Goal: Communication & Community: Participate in discussion

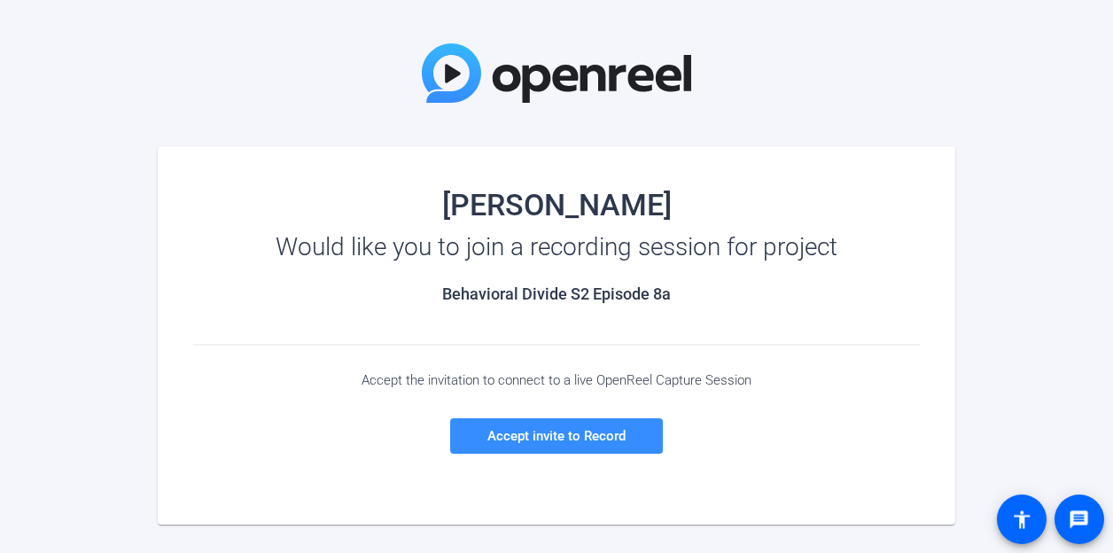
scroll to position [89, 0]
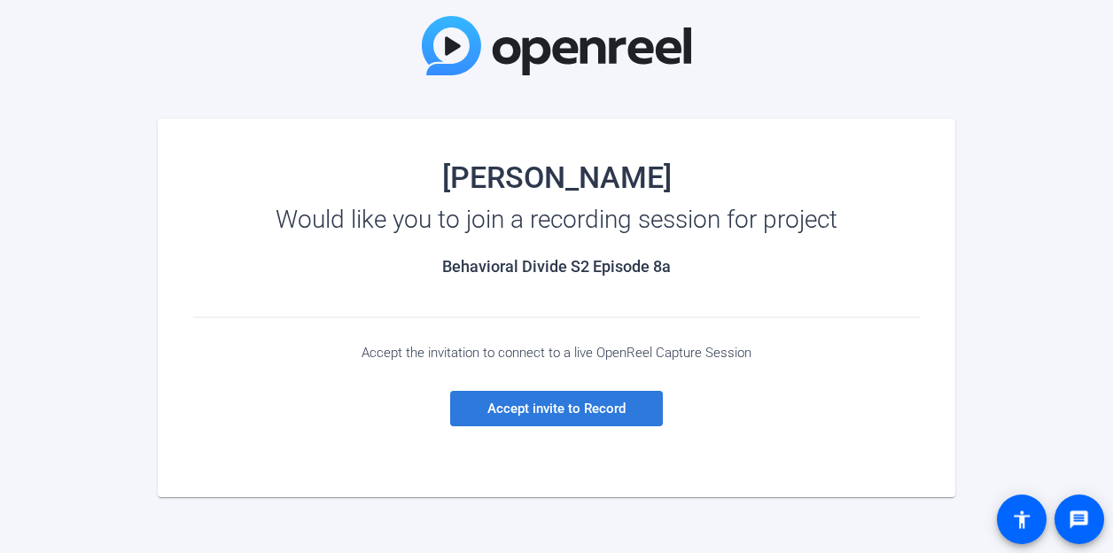
click at [588, 414] on span "Accept invite to Record" at bounding box center [556, 408] width 138 height 16
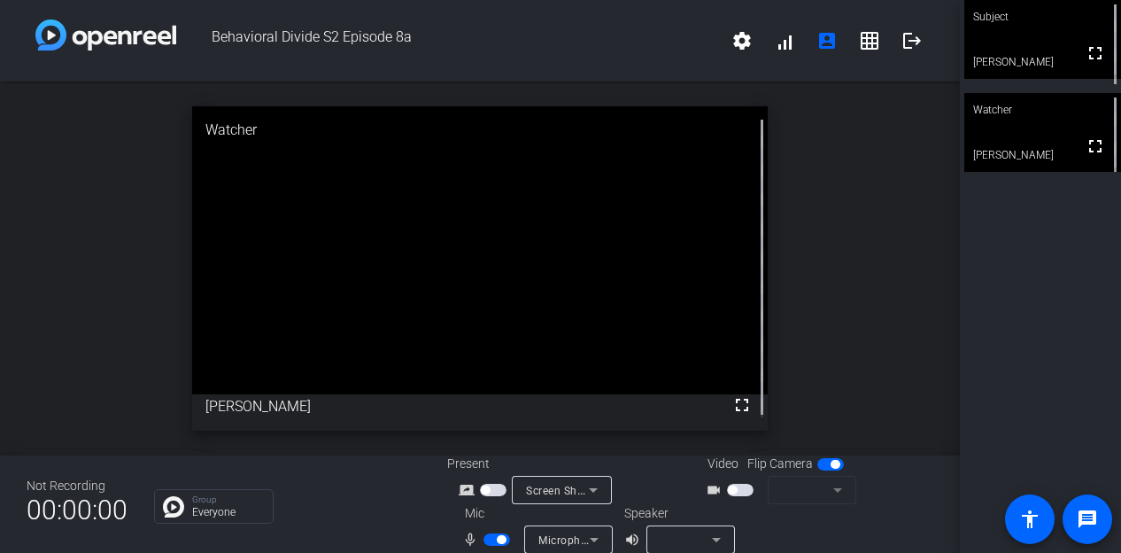
scroll to position [20, 0]
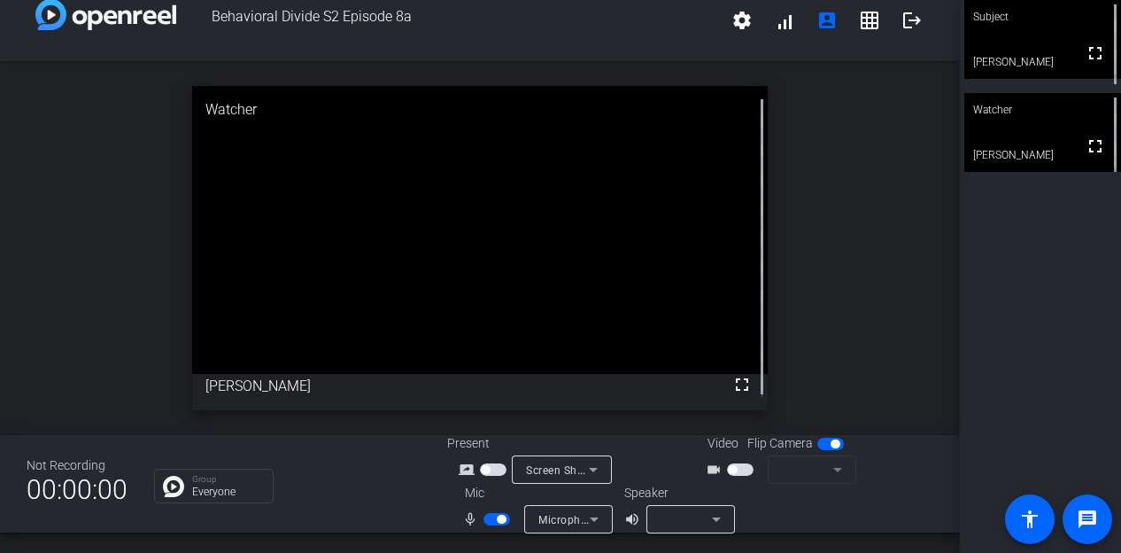
click at [728, 466] on span "button" at bounding box center [732, 469] width 9 height 9
click at [716, 516] on icon at bounding box center [716, 518] width 21 height 21
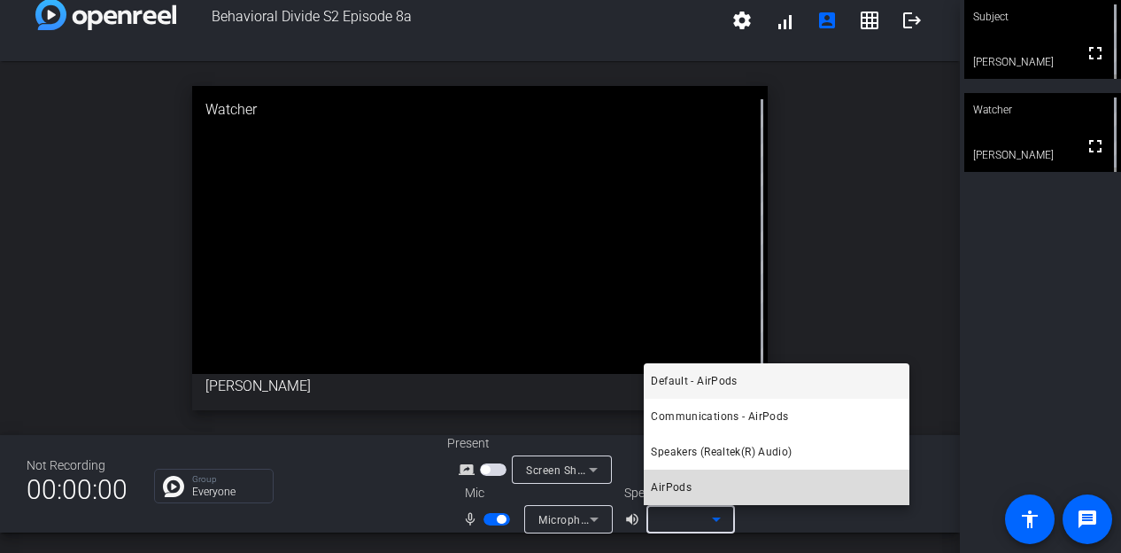
click at [713, 487] on mat-option "AirPods" at bounding box center [777, 486] width 266 height 35
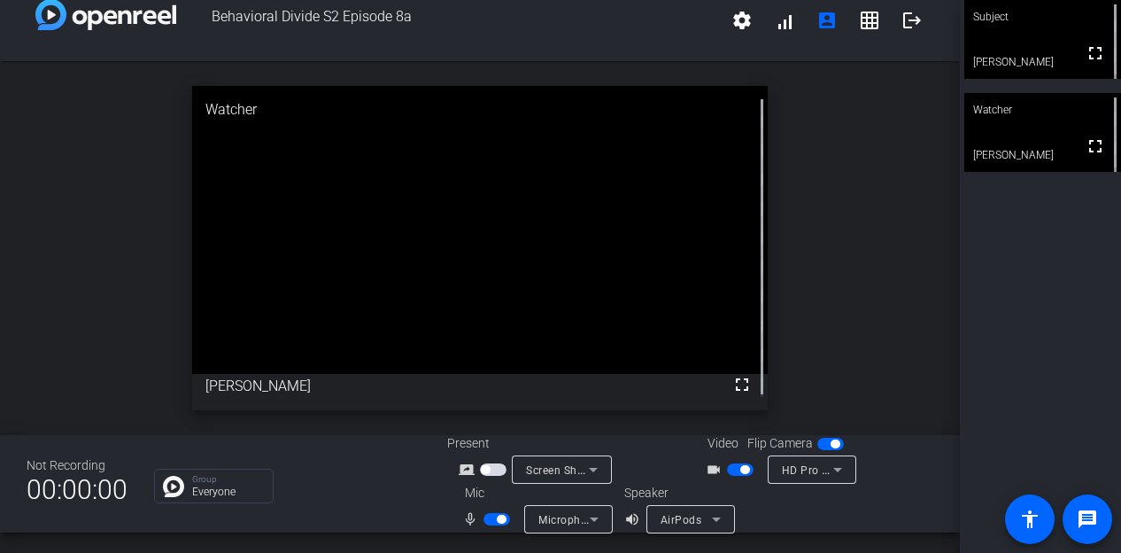
click at [911, 124] on div "open_in_new Watcher fullscreen [PERSON_NAME]" at bounding box center [480, 248] width 960 height 374
click at [725, 508] on div "AirPods" at bounding box center [691, 519] width 89 height 28
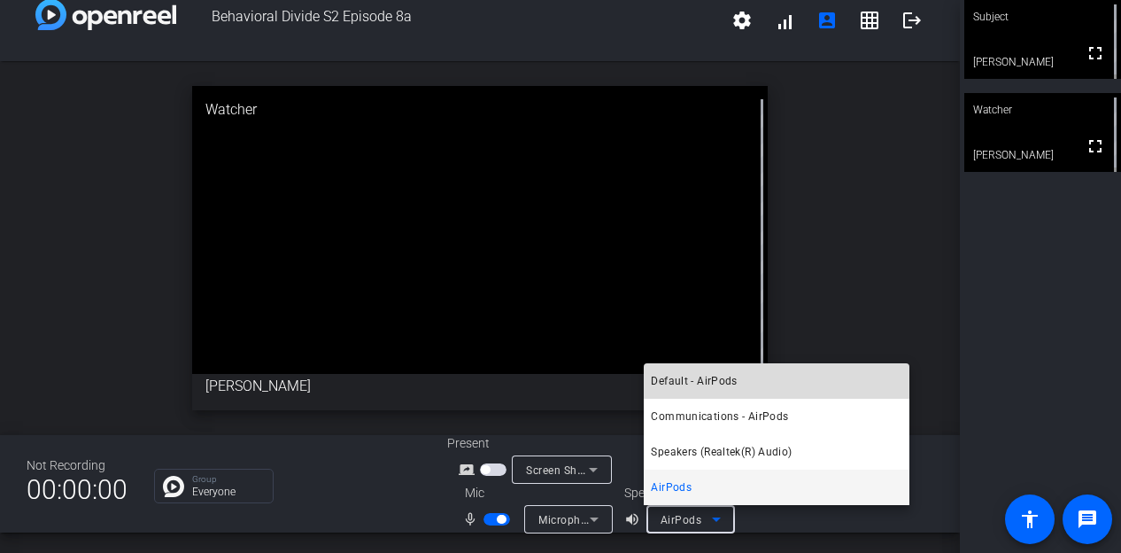
click at [710, 385] on span "Default - AirPods" at bounding box center [694, 380] width 86 height 21
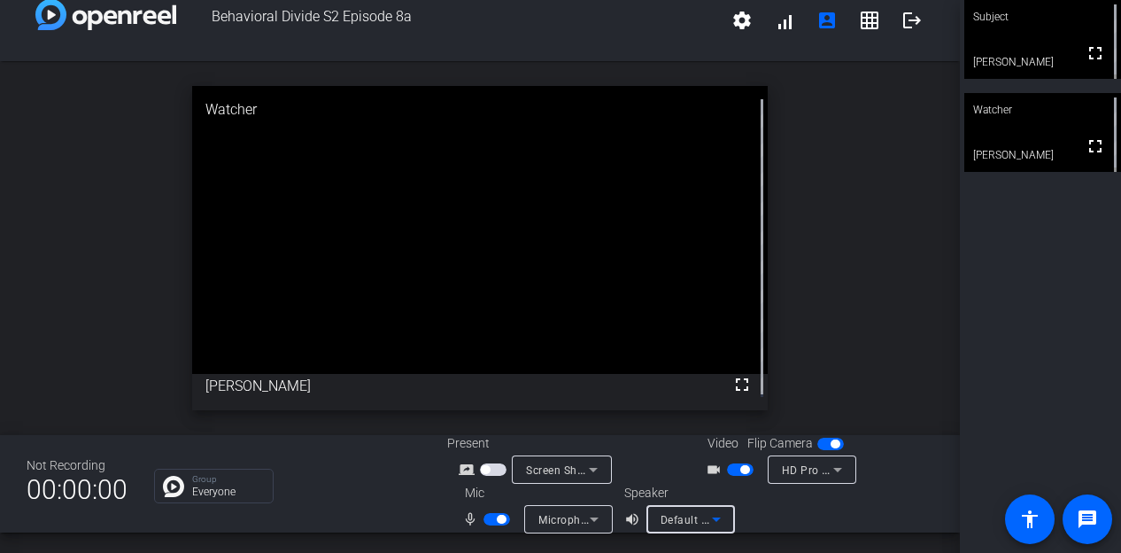
click at [725, 517] on icon at bounding box center [716, 518] width 21 height 21
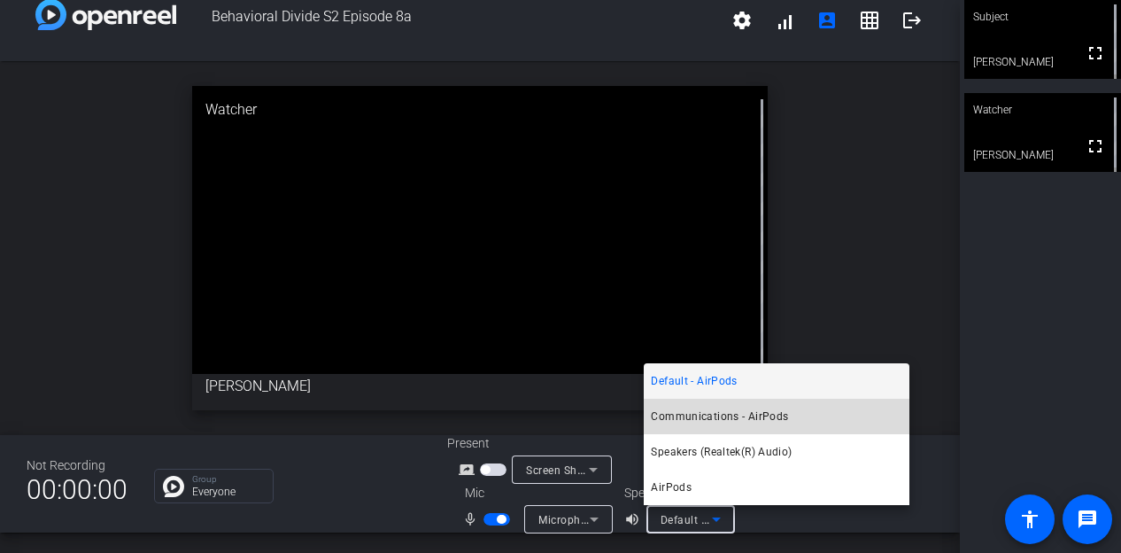
click at [707, 423] on span "Communications - AirPods" at bounding box center [719, 416] width 137 height 21
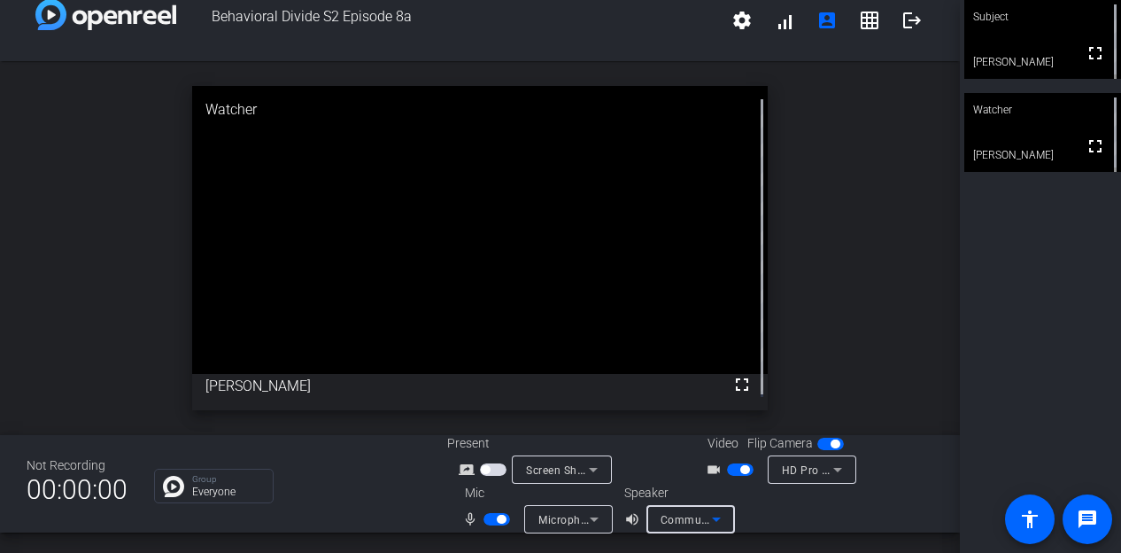
click at [749, 508] on div "Speaker volume_up Communications - AirPods" at bounding box center [701, 509] width 155 height 50
click at [918, 144] on div "open_in_new Watcher fullscreen [PERSON_NAME]" at bounding box center [480, 248] width 960 height 374
click at [716, 511] on icon at bounding box center [716, 518] width 21 height 21
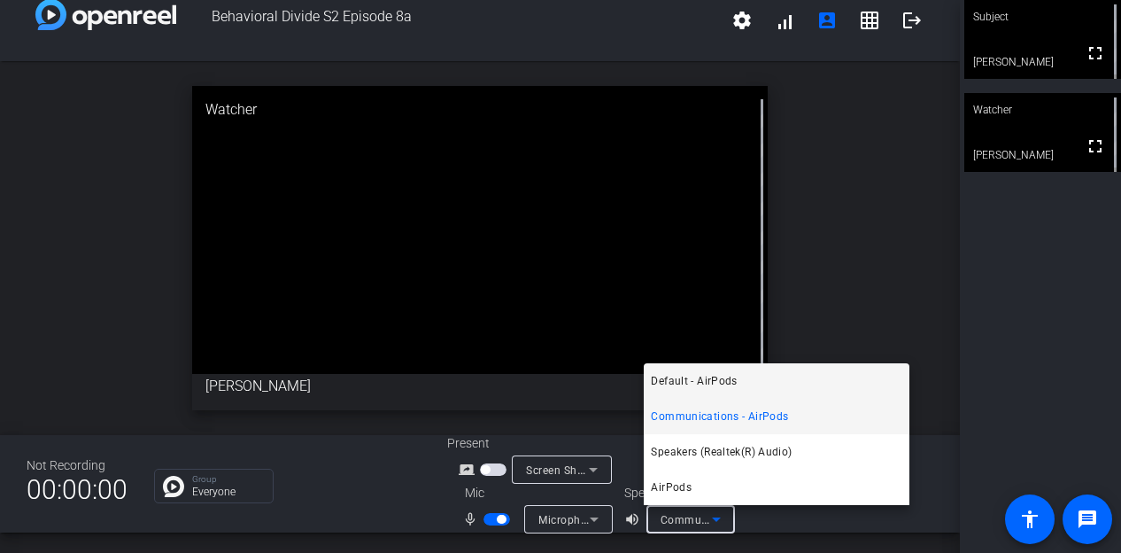
click at [691, 384] on span "Default - AirPods" at bounding box center [694, 380] width 86 height 21
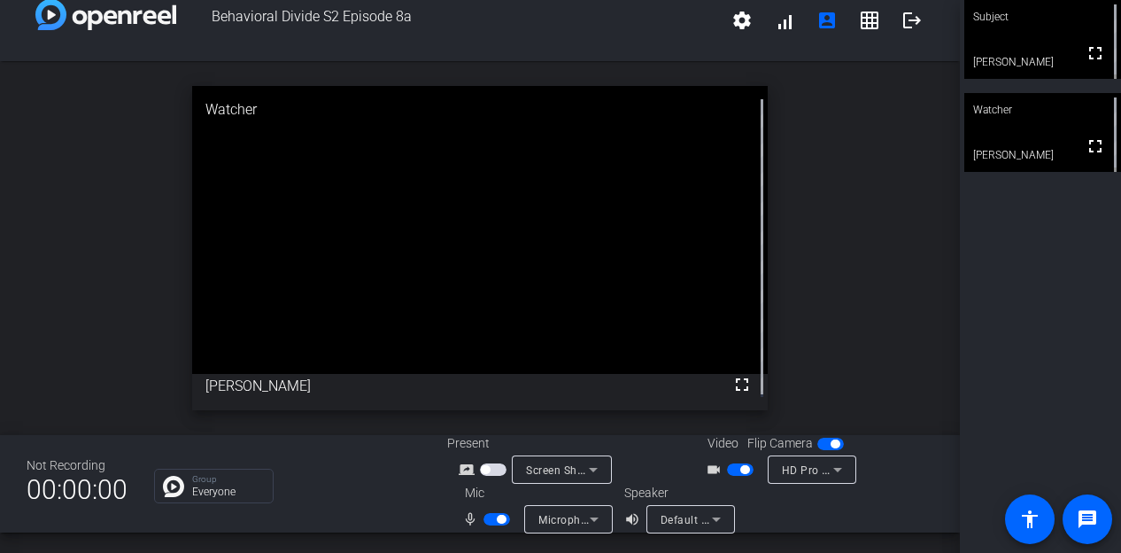
click at [809, 523] on div at bounding box center [856, 509] width 155 height 50
click at [852, 150] on div "open_in_new Watcher fullscreen [PERSON_NAME]" at bounding box center [480, 248] width 960 height 374
click at [601, 518] on icon at bounding box center [594, 518] width 21 height 21
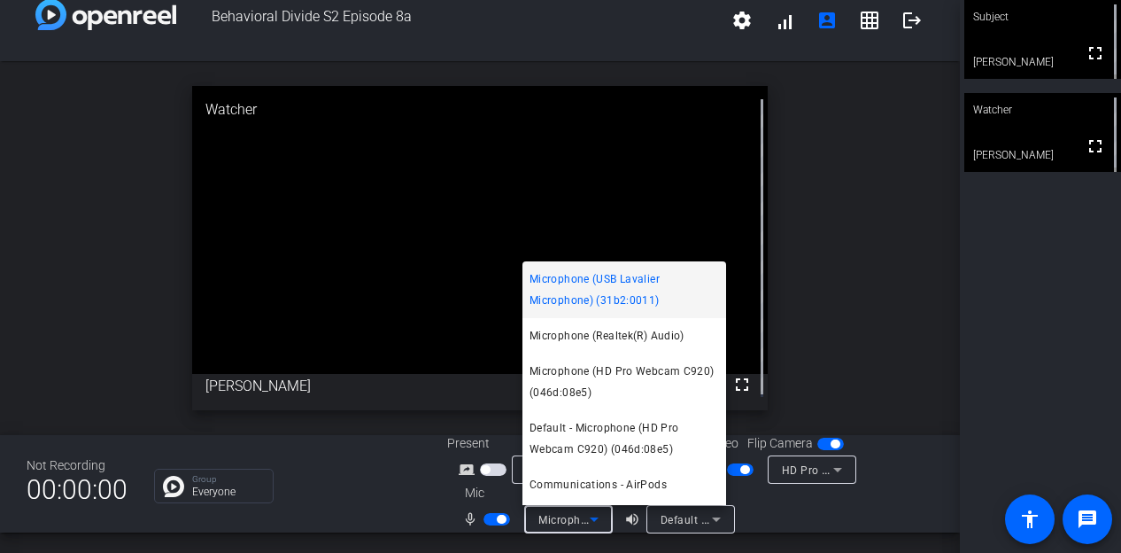
click at [790, 332] on div at bounding box center [560, 276] width 1121 height 553
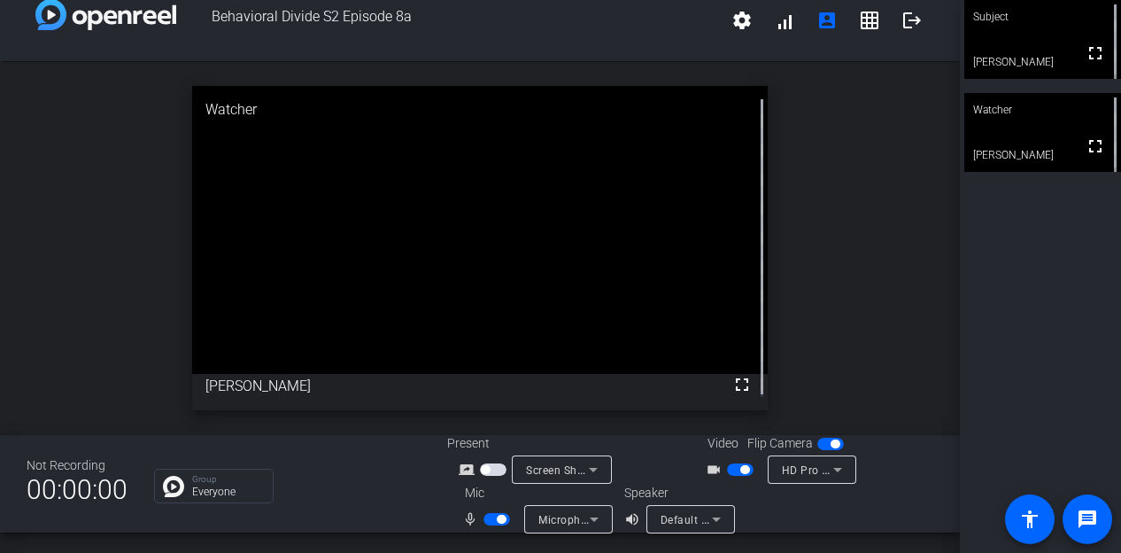
click at [725, 523] on div "Default - AirPods" at bounding box center [691, 519] width 89 height 28
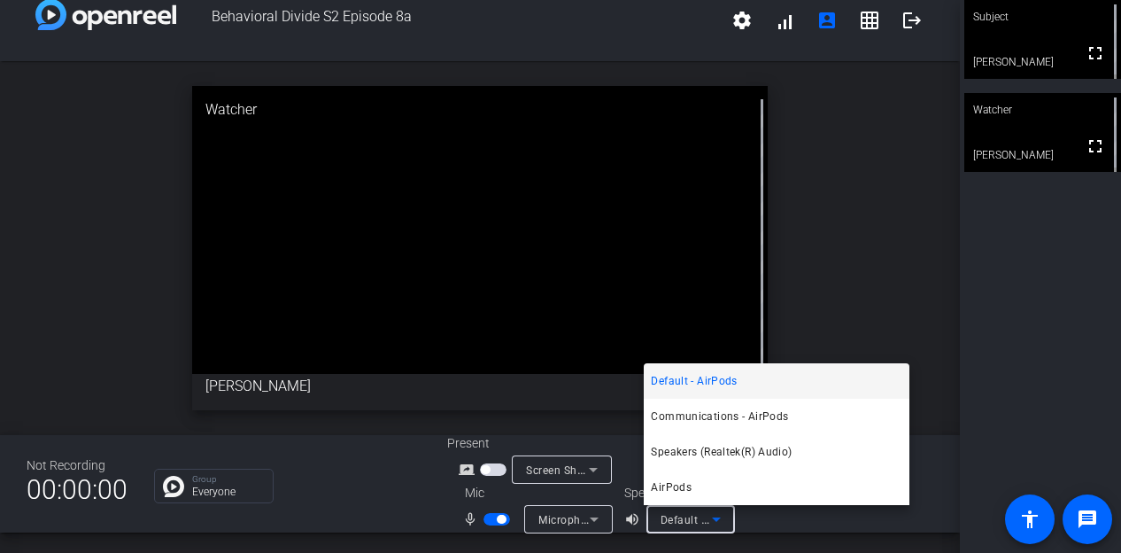
click at [745, 516] on div at bounding box center [560, 276] width 1121 height 553
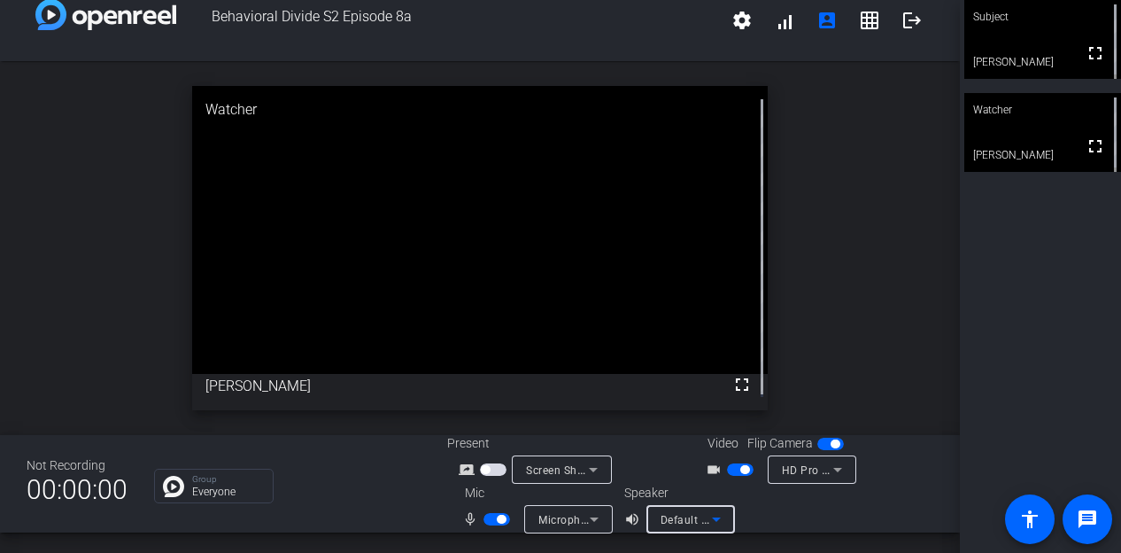
click at [722, 522] on icon at bounding box center [716, 518] width 21 height 21
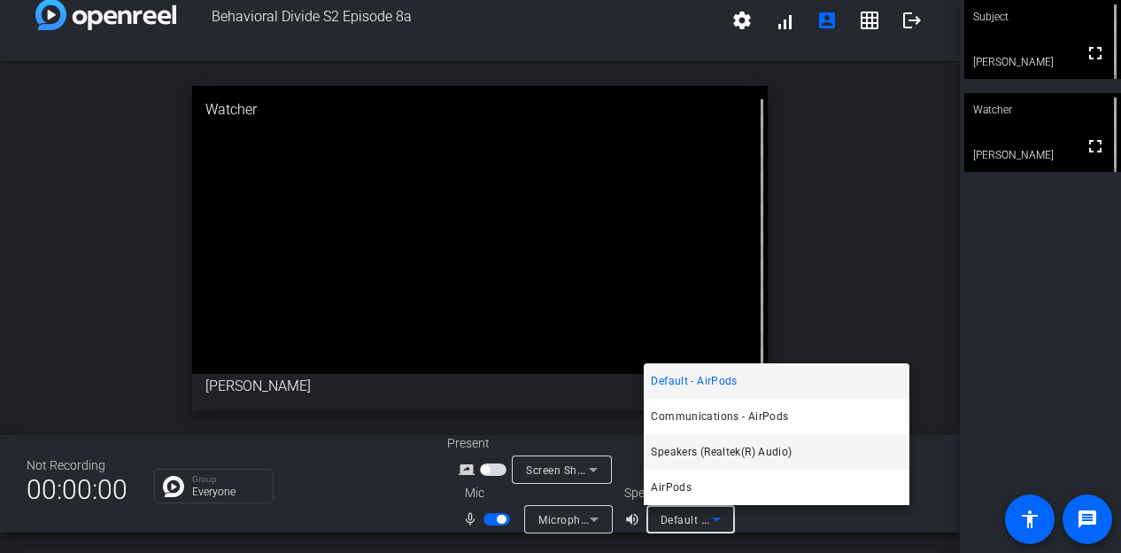
click at [709, 451] on span "Speakers (Realtek(R) Audio)" at bounding box center [721, 451] width 141 height 21
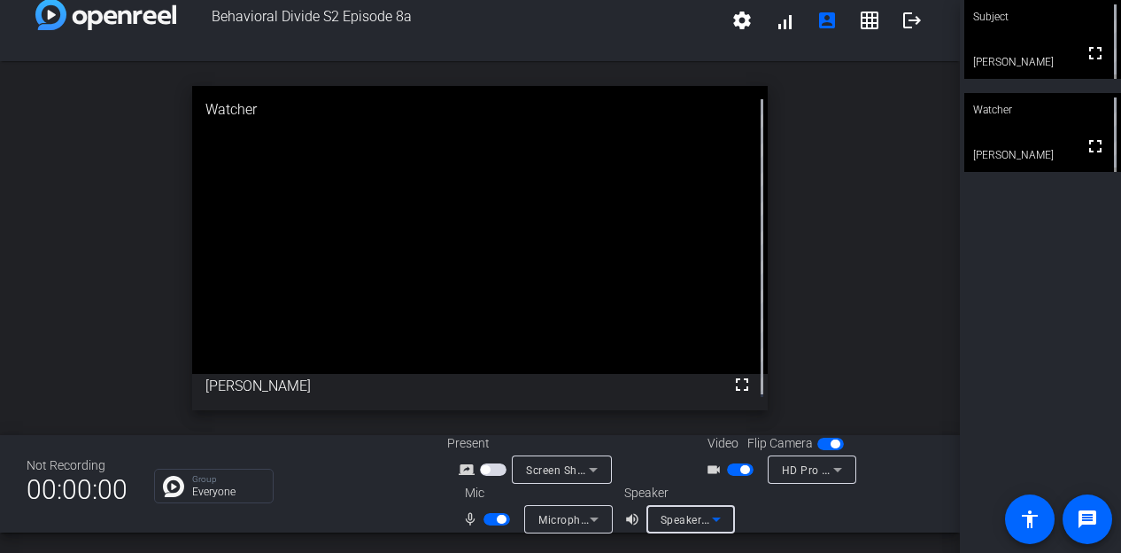
click at [723, 515] on icon at bounding box center [716, 518] width 21 height 21
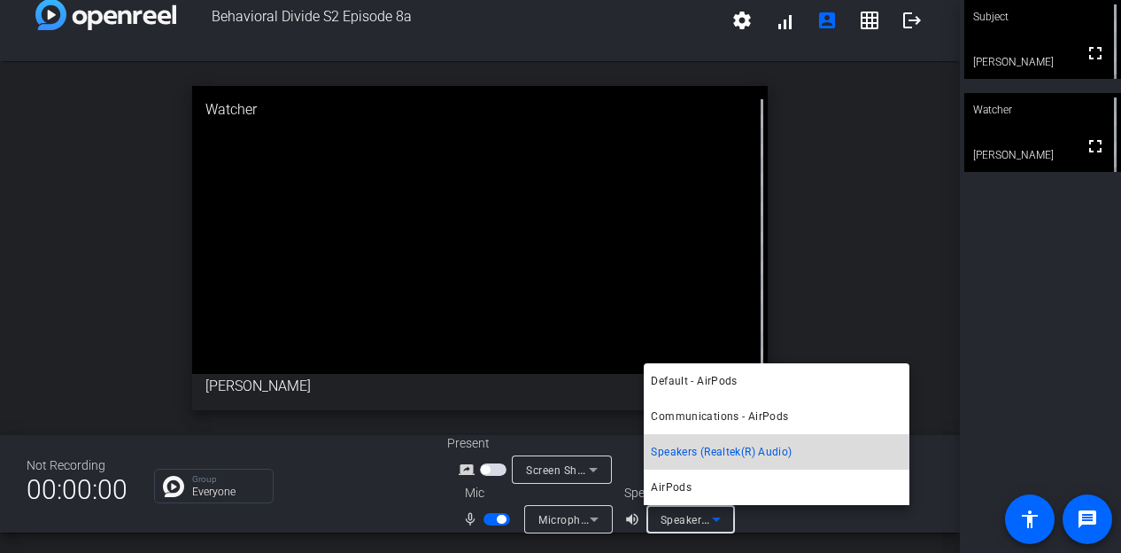
click at [730, 448] on span "Speakers (Realtek(R) Audio)" at bounding box center [721, 451] width 141 height 21
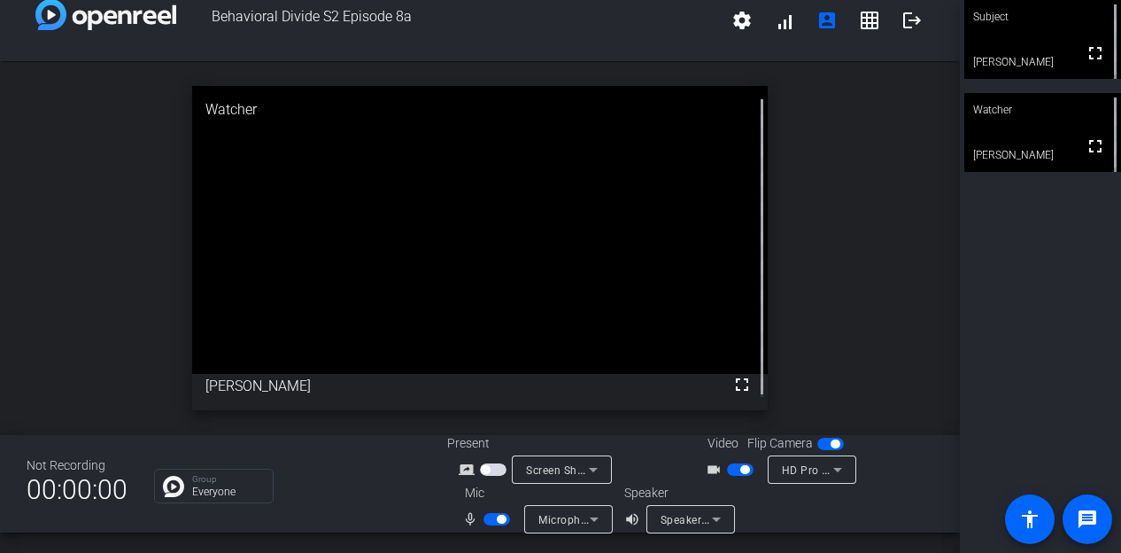
click at [780, 348] on div "open_in_new Watcher fullscreen [PERSON_NAME]" at bounding box center [480, 248] width 960 height 374
click at [717, 516] on icon at bounding box center [716, 518] width 21 height 21
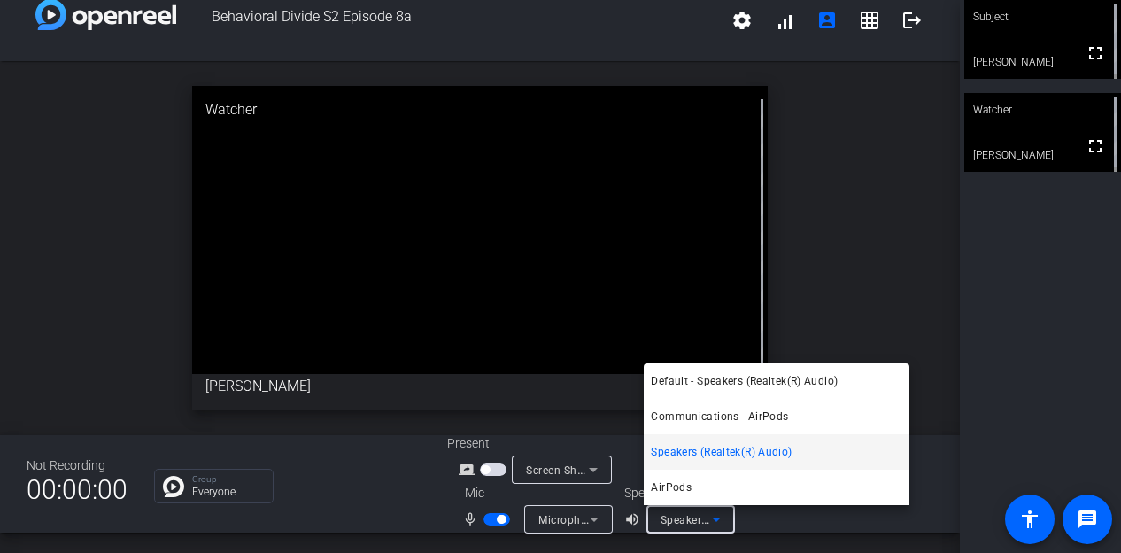
click at [710, 454] on span "Speakers (Realtek(R) Audio)" at bounding box center [721, 451] width 141 height 21
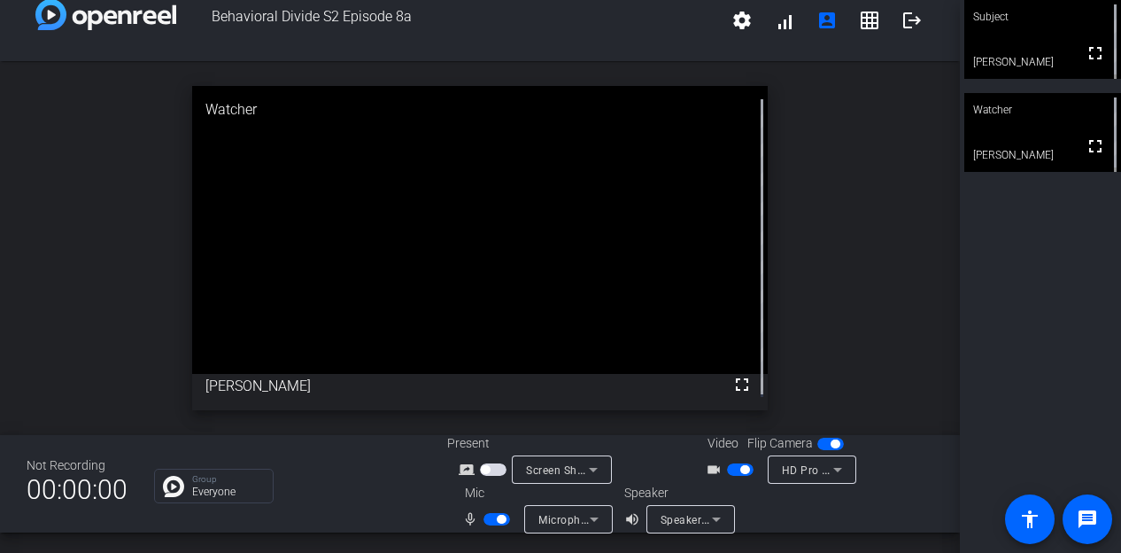
click at [752, 508] on div "Speaker volume_up Speakers (Realtek(R) Audio)" at bounding box center [701, 509] width 155 height 50
click at [722, 516] on icon at bounding box center [716, 518] width 21 height 21
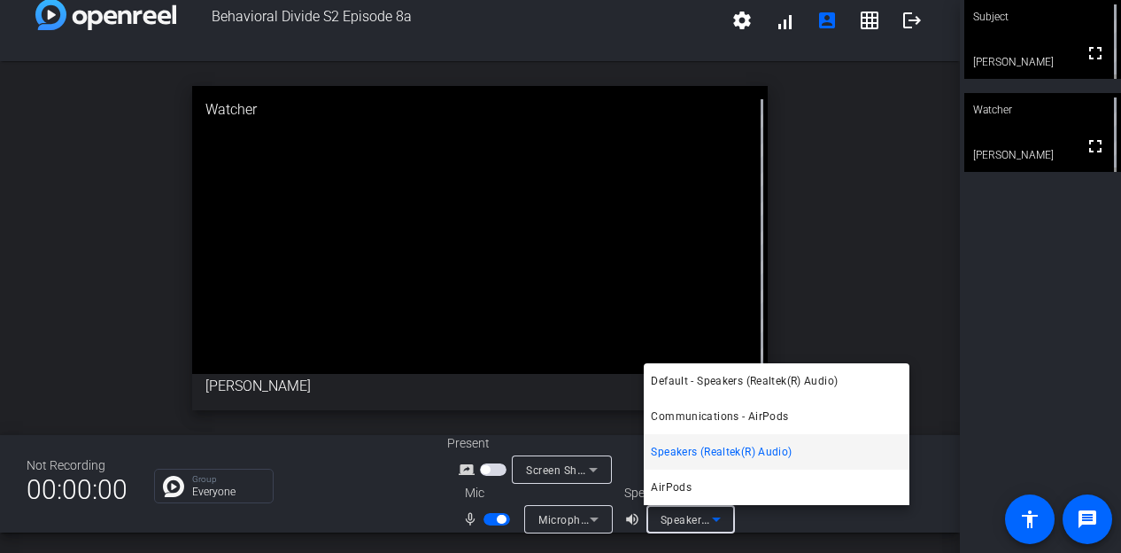
click at [764, 522] on div at bounding box center [560, 276] width 1121 height 553
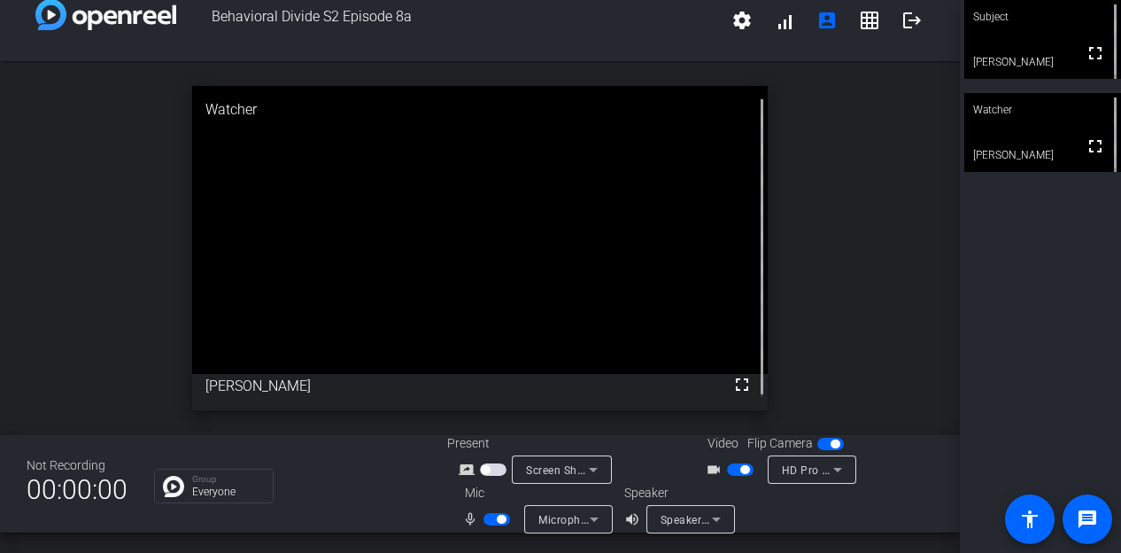
click at [783, 511] on div at bounding box center [856, 509] width 155 height 50
click at [725, 515] on div "Speakers (Realtek(R) Audio)" at bounding box center [691, 519] width 89 height 28
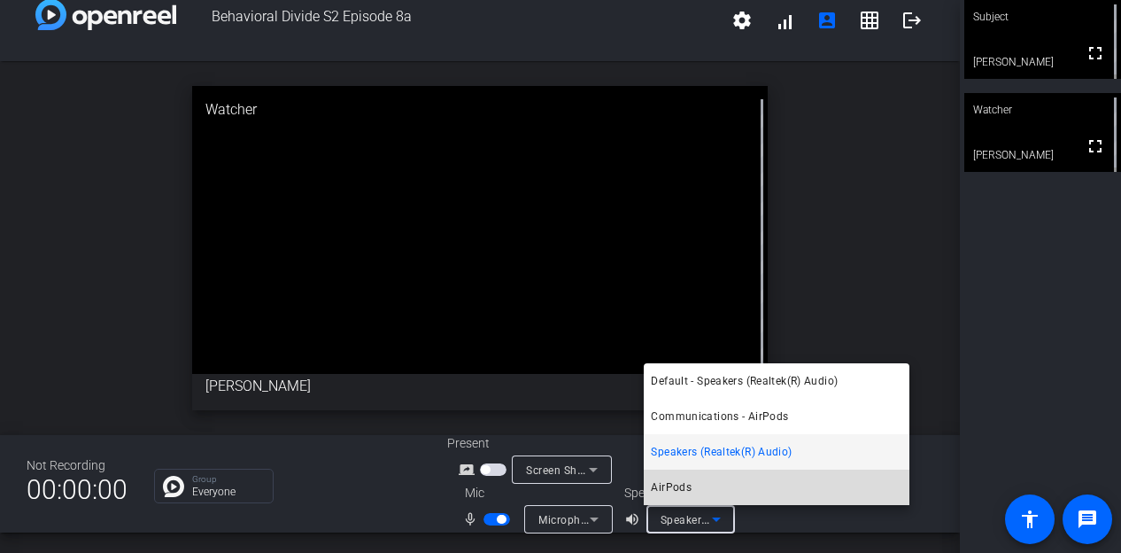
click at [700, 480] on mat-option "AirPods" at bounding box center [777, 486] width 266 height 35
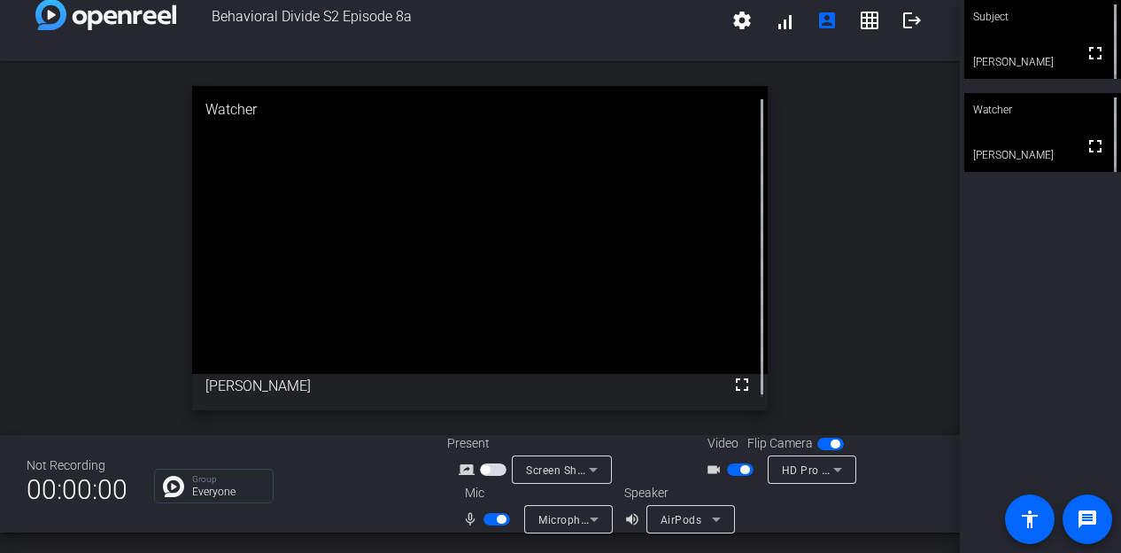
click at [853, 146] on div "open_in_new Watcher fullscreen [PERSON_NAME]" at bounding box center [480, 248] width 960 height 374
click at [865, 105] on div "open_in_new Watcher fullscreen [PERSON_NAME]" at bounding box center [480, 248] width 960 height 374
click at [500, 518] on span "button" at bounding box center [501, 519] width 9 height 9
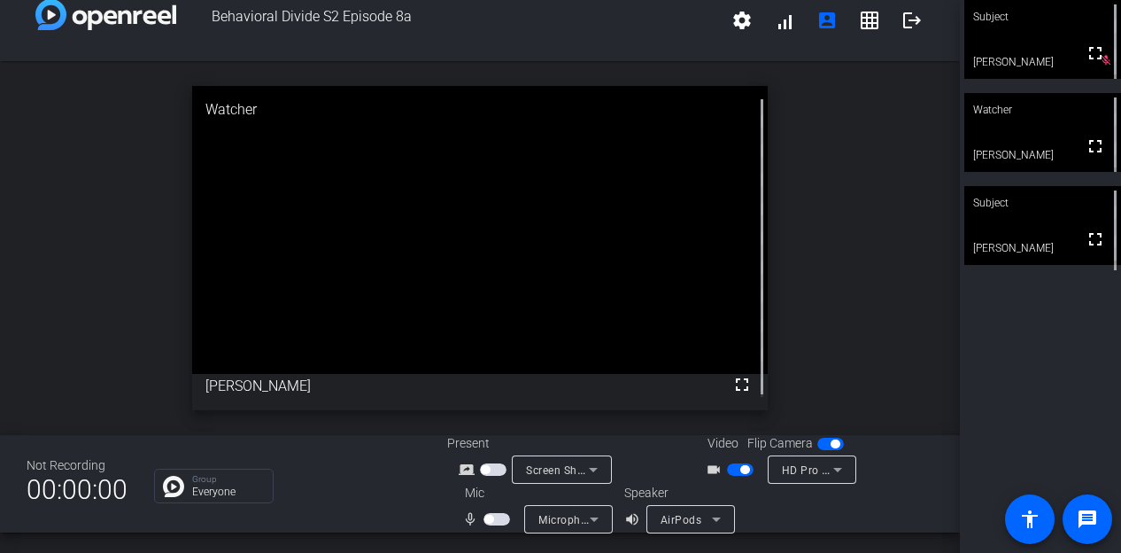
click at [492, 518] on span "button" at bounding box center [497, 519] width 27 height 12
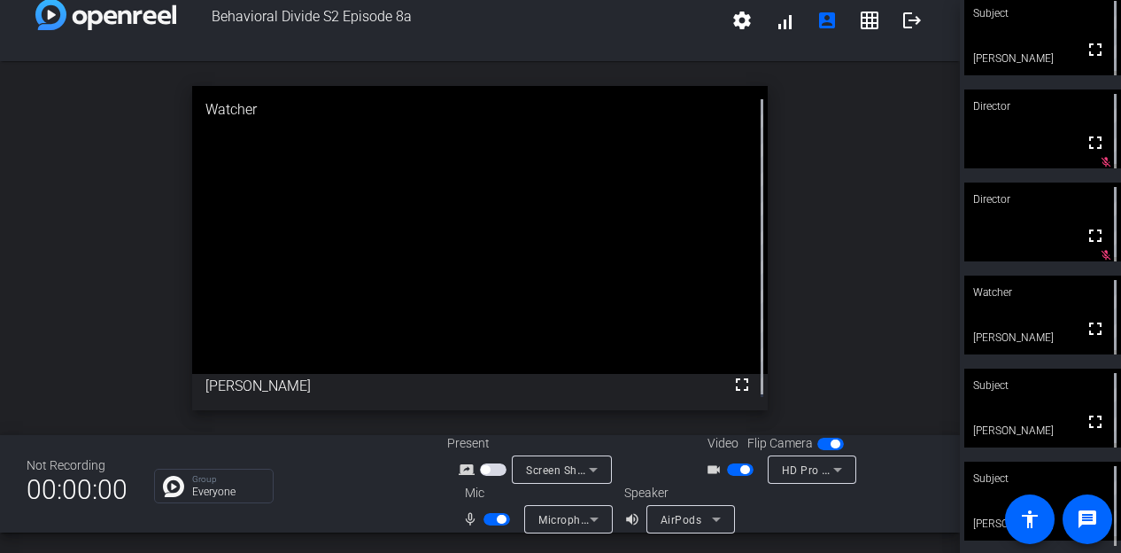
scroll to position [5, 0]
click at [1036, 475] on div "Subject" at bounding box center [1043, 477] width 157 height 34
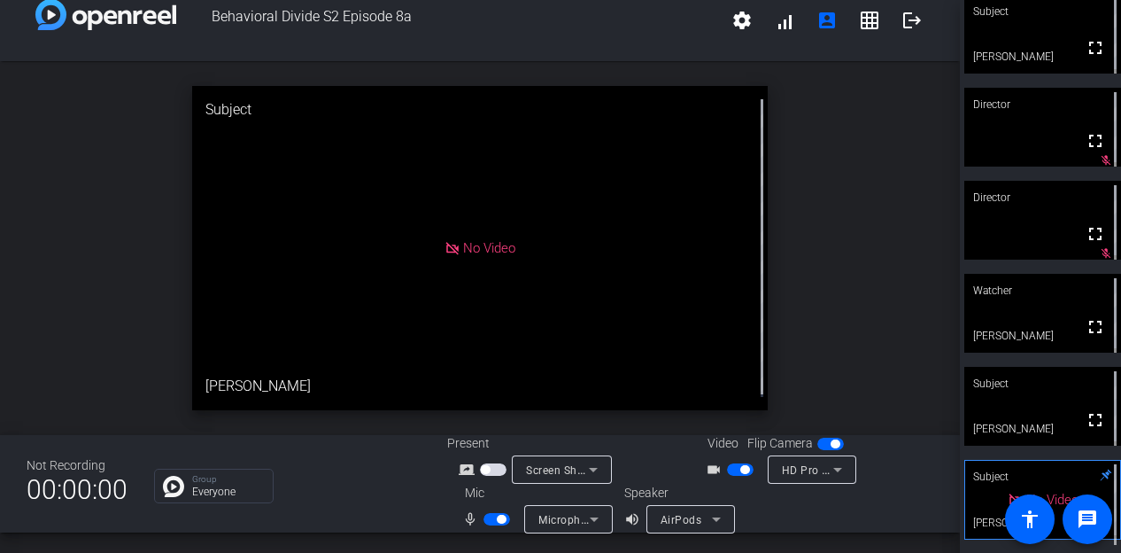
scroll to position [0, 0]
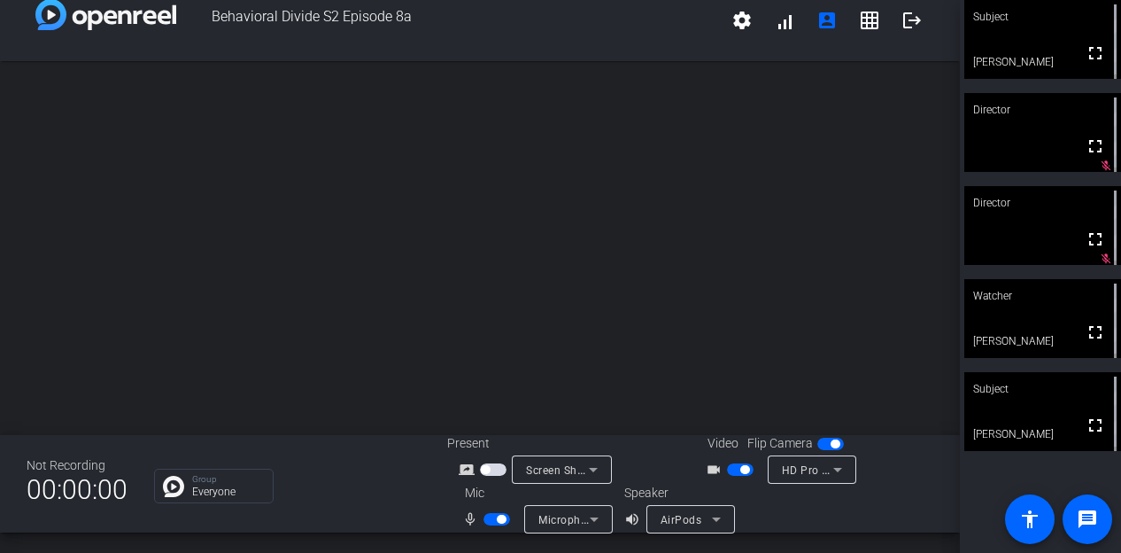
click at [500, 516] on span "button" at bounding box center [501, 519] width 9 height 9
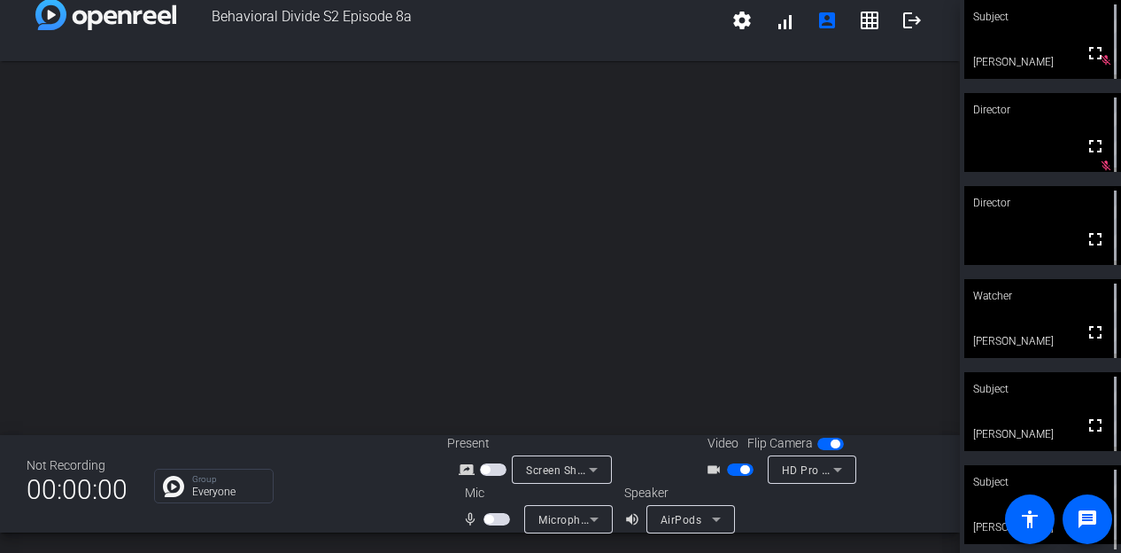
click at [727, 466] on span "button" at bounding box center [740, 469] width 27 height 12
click at [740, 468] on span "button" at bounding box center [740, 469] width 27 height 12
click at [741, 468] on span "button" at bounding box center [745, 469] width 9 height 9
click at [740, 468] on span "button" at bounding box center [740, 469] width 27 height 12
click at [729, 465] on span "button" at bounding box center [740, 469] width 27 height 12
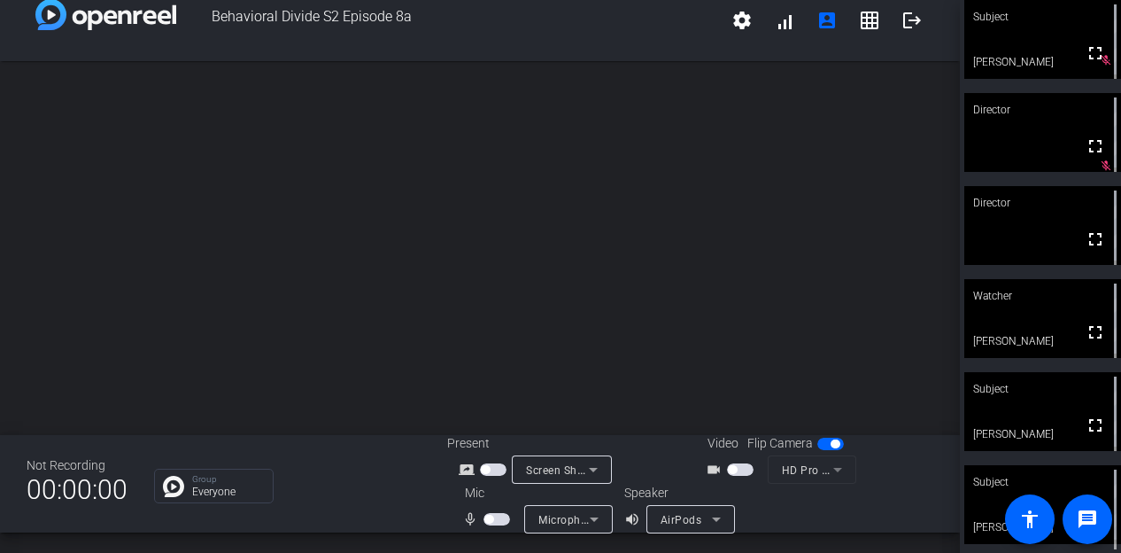
click at [741, 460] on mat-slide-toggle at bounding box center [742, 469] width 30 height 19
click at [738, 463] on span "button" at bounding box center [740, 469] width 27 height 12
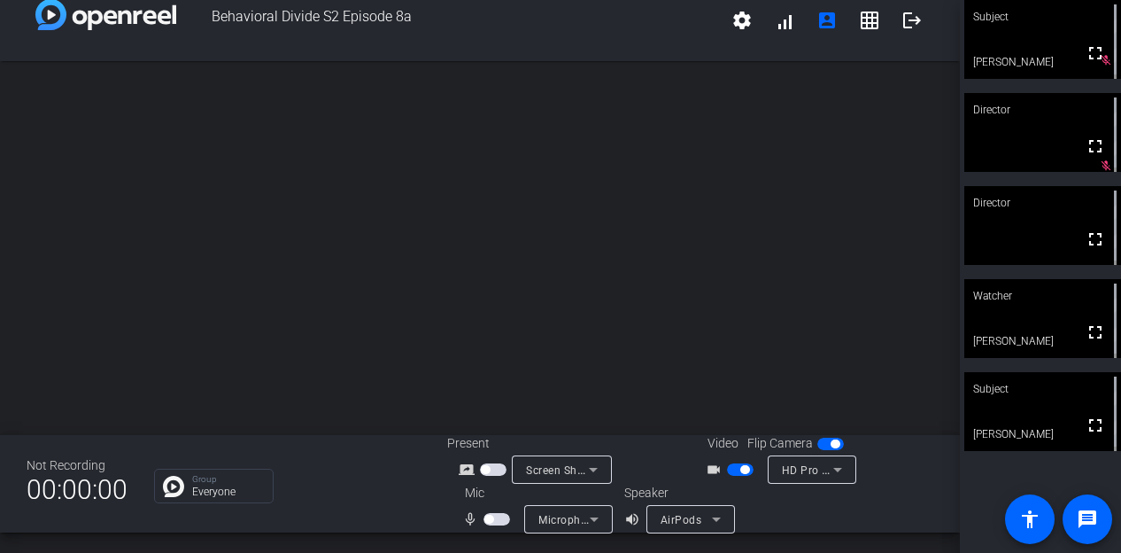
click at [501, 513] on span "button" at bounding box center [497, 519] width 27 height 12
click at [497, 515] on span "button" at bounding box center [501, 519] width 9 height 9
click at [741, 469] on span "button" at bounding box center [745, 469] width 9 height 9
click at [737, 467] on span "button" at bounding box center [740, 469] width 27 height 12
click at [746, 473] on span "button" at bounding box center [740, 469] width 27 height 12
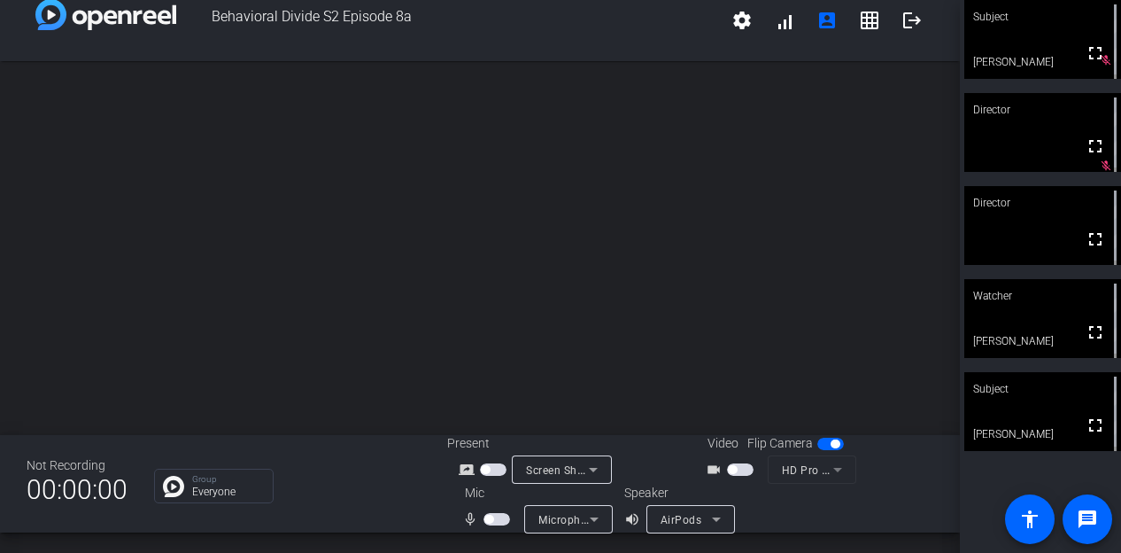
click at [728, 467] on span "button" at bounding box center [732, 469] width 9 height 9
click at [741, 470] on span "button" at bounding box center [745, 469] width 9 height 9
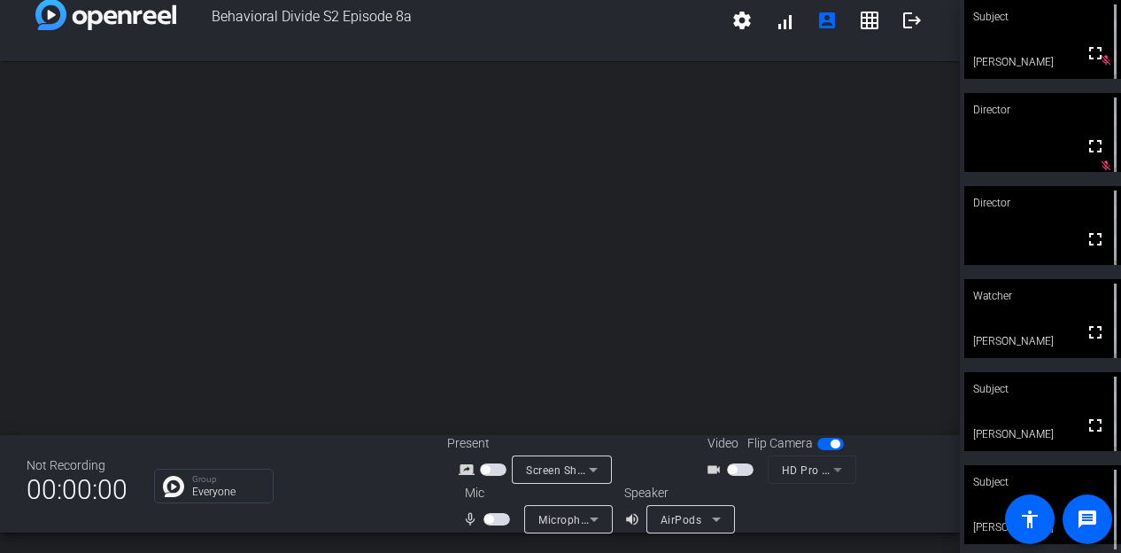
click at [721, 469] on mat-icon "videocam_outline" at bounding box center [716, 469] width 21 height 21
click at [730, 465] on span "button" at bounding box center [732, 469] width 9 height 9
click at [730, 465] on span "button" at bounding box center [740, 469] width 27 height 12
click at [812, 467] on mat-form-field "HD Pro Webcam C920 (046d:08e5)" at bounding box center [812, 469] width 89 height 28
click at [742, 469] on span "button" at bounding box center [740, 469] width 27 height 12
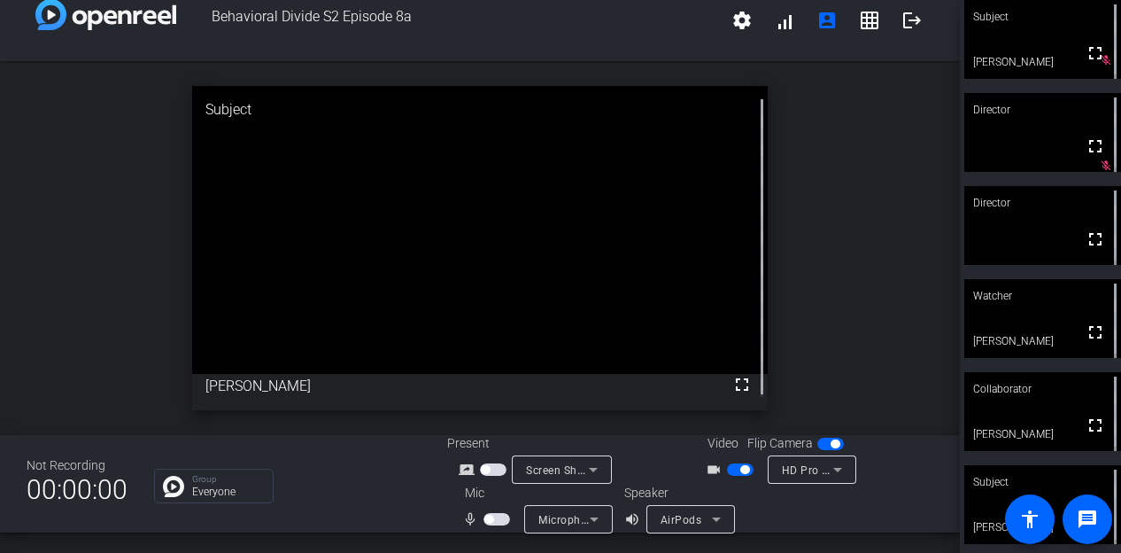
click at [498, 515] on span "button" at bounding box center [497, 519] width 27 height 12
click at [734, 467] on span "button" at bounding box center [740, 469] width 27 height 12
click at [498, 513] on span "button" at bounding box center [497, 519] width 27 height 12
click at [740, 468] on span "button" at bounding box center [740, 469] width 27 height 12
click at [902, 278] on div "open_in_new Subject fullscreen [PERSON_NAME]" at bounding box center [480, 248] width 960 height 374
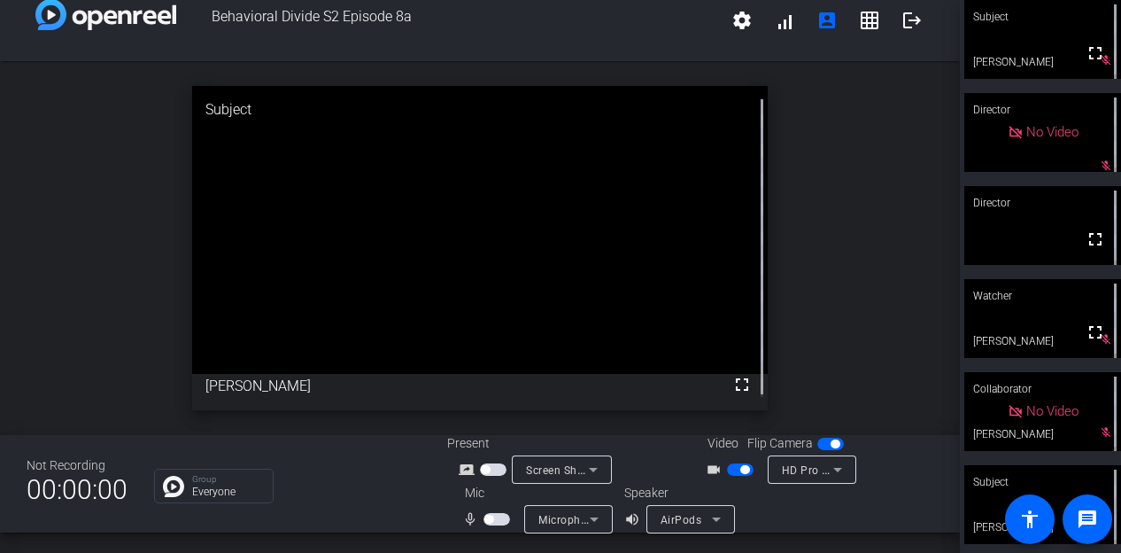
click at [831, 354] on div "open_in_new Subject fullscreen [PERSON_NAME]" at bounding box center [480, 248] width 960 height 374
click at [836, 385] on div "open_in_new Subject fullscreen [PERSON_NAME]" at bounding box center [480, 248] width 960 height 374
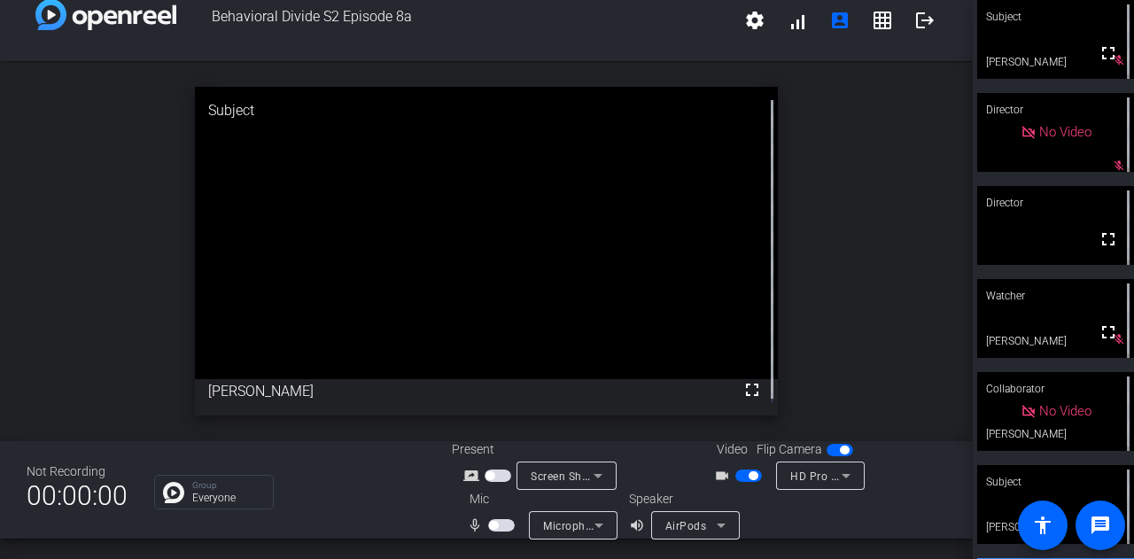
click at [881, 275] on div "open_in_new Subject fullscreen [PERSON_NAME]" at bounding box center [486, 251] width 973 height 380
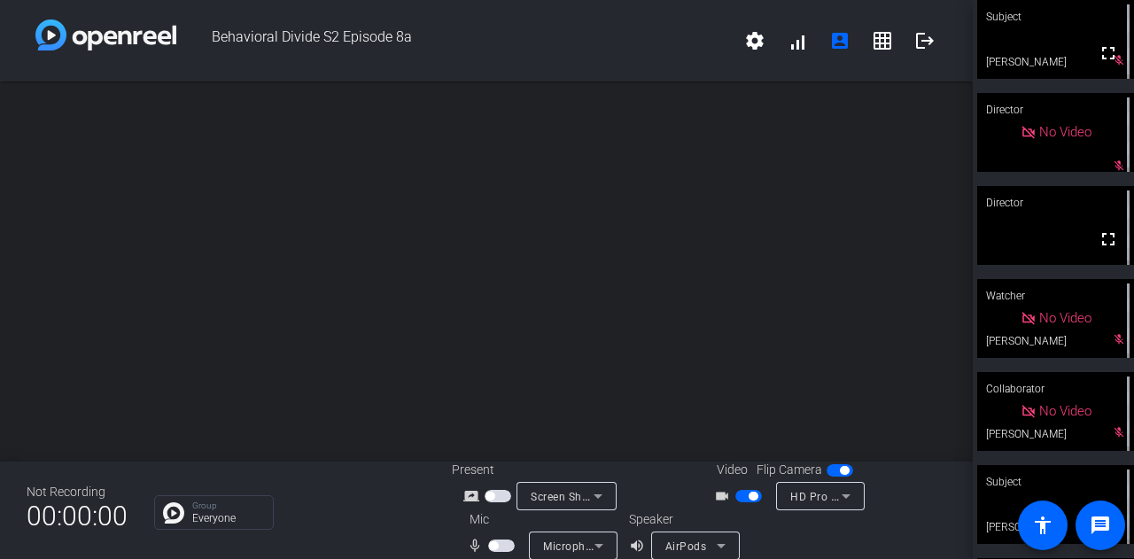
click at [889, 500] on div "Video Flip Camera videocam_outline HD Pro Webcam C920 (046d:08e5)" at bounding box center [822, 486] width 247 height 50
click at [743, 492] on span "button" at bounding box center [748, 496] width 27 height 12
click at [1108, 61] on mat-icon "fullscreen" at bounding box center [1107, 53] width 21 height 21
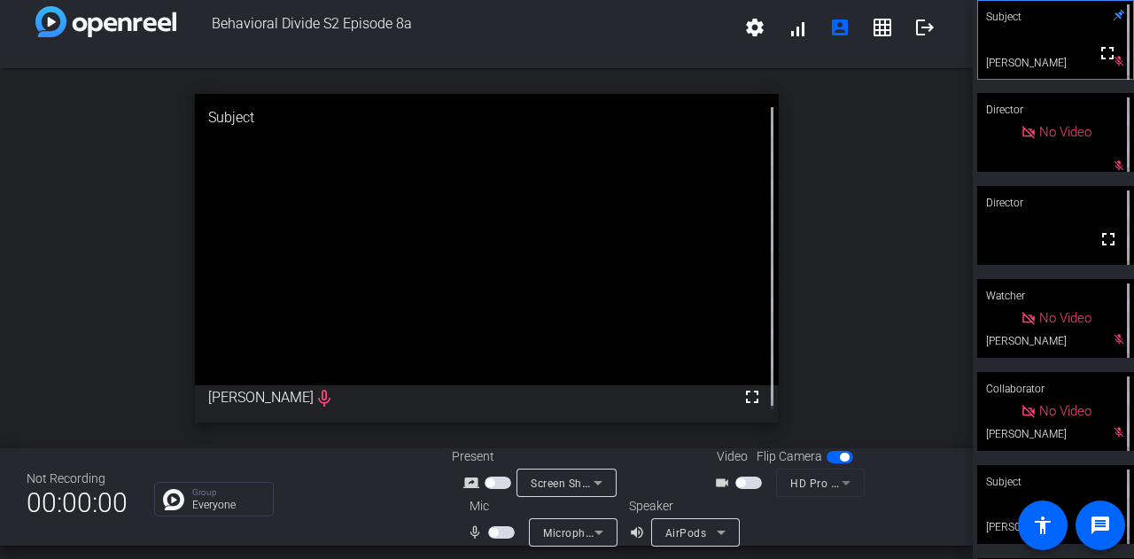
scroll to position [20, 0]
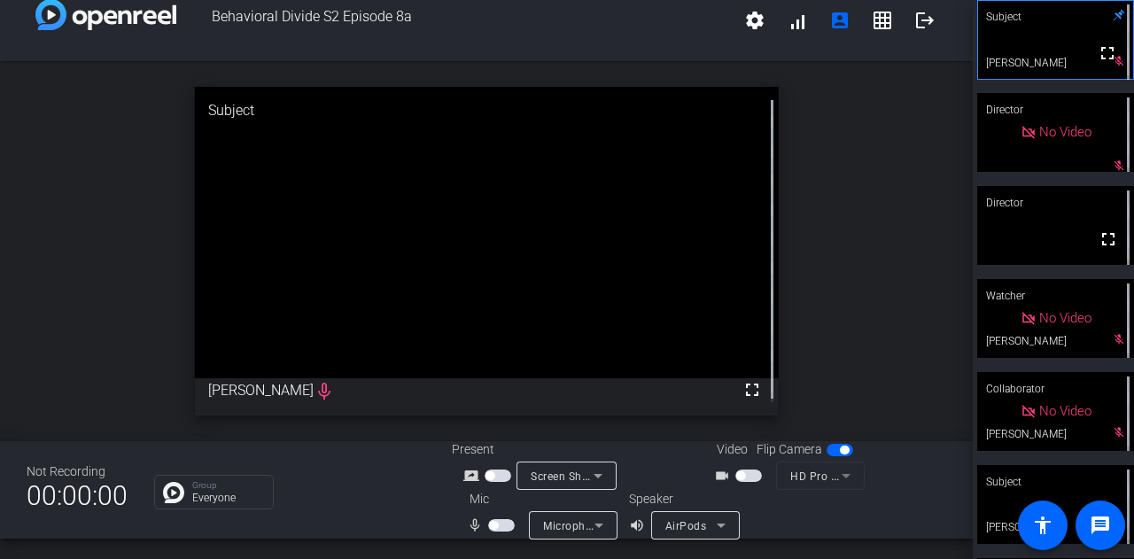
click at [749, 477] on span "button" at bounding box center [748, 475] width 27 height 12
click at [749, 474] on span "button" at bounding box center [752, 475] width 9 height 9
click at [746, 470] on span "button" at bounding box center [748, 475] width 27 height 12
click at [826, 447] on span "button" at bounding box center [839, 450] width 27 height 12
click at [827, 447] on span "button" at bounding box center [831, 450] width 9 height 9
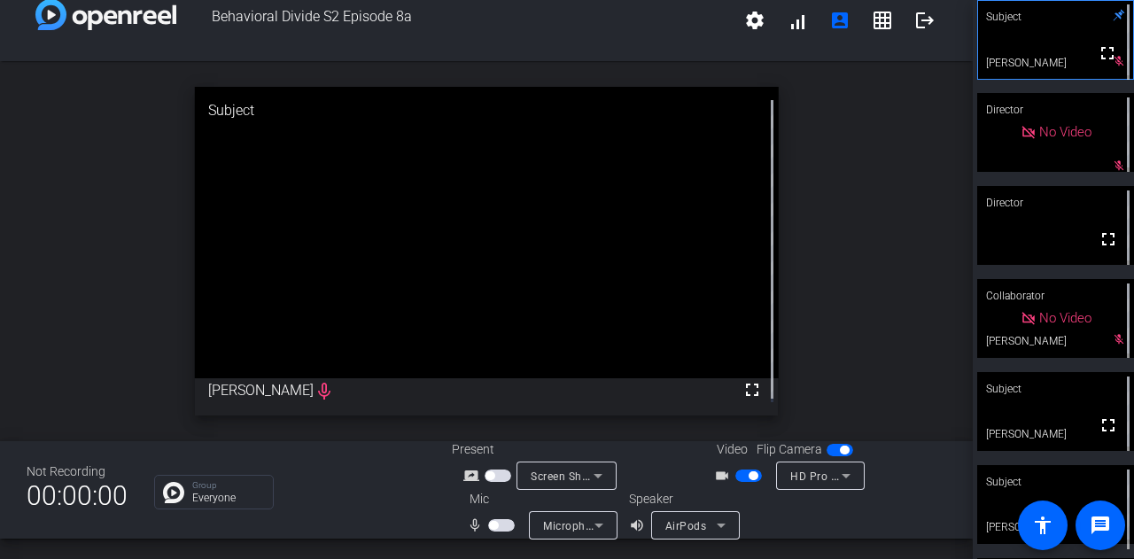
click at [826, 447] on span "button" at bounding box center [839, 450] width 27 height 12
click at [827, 447] on span "button" at bounding box center [831, 450] width 9 height 9
click at [826, 447] on span "button" at bounding box center [839, 450] width 27 height 12
click at [827, 447] on span "button" at bounding box center [831, 450] width 9 height 9
click at [827, 478] on span "HD Pro Webcam C920 (046d:08e5)" at bounding box center [881, 476] width 182 height 14
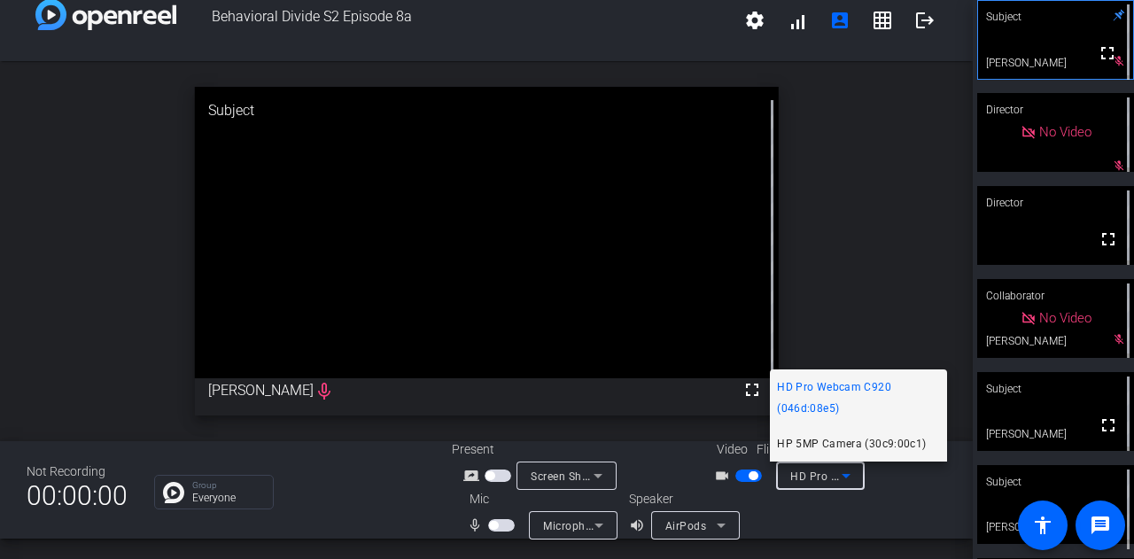
click at [854, 442] on span "HP 5MP Camera (30c9:00c1)" at bounding box center [851, 443] width 149 height 21
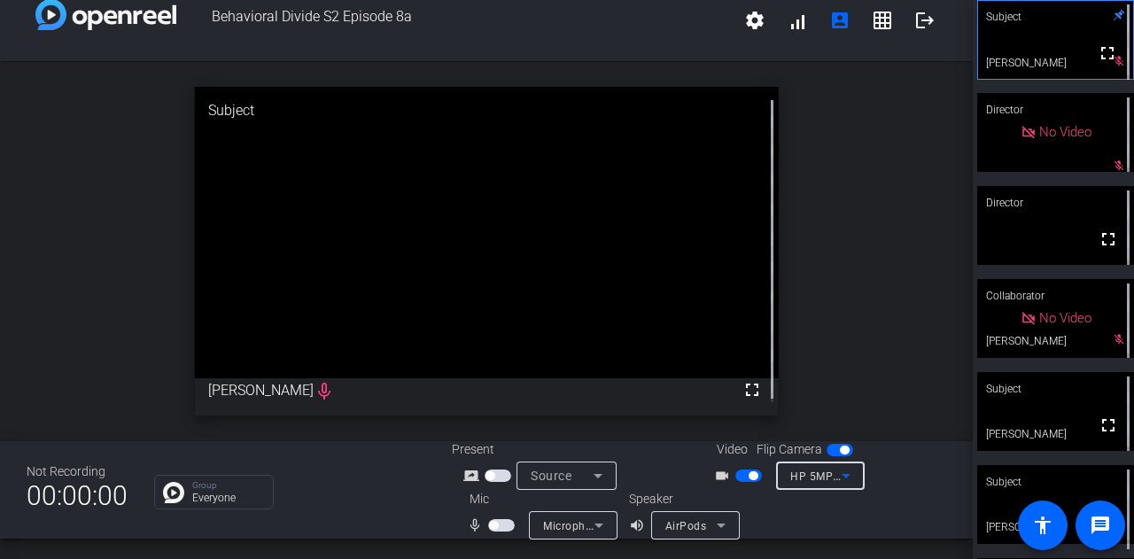
click at [846, 476] on icon at bounding box center [845, 475] width 21 height 21
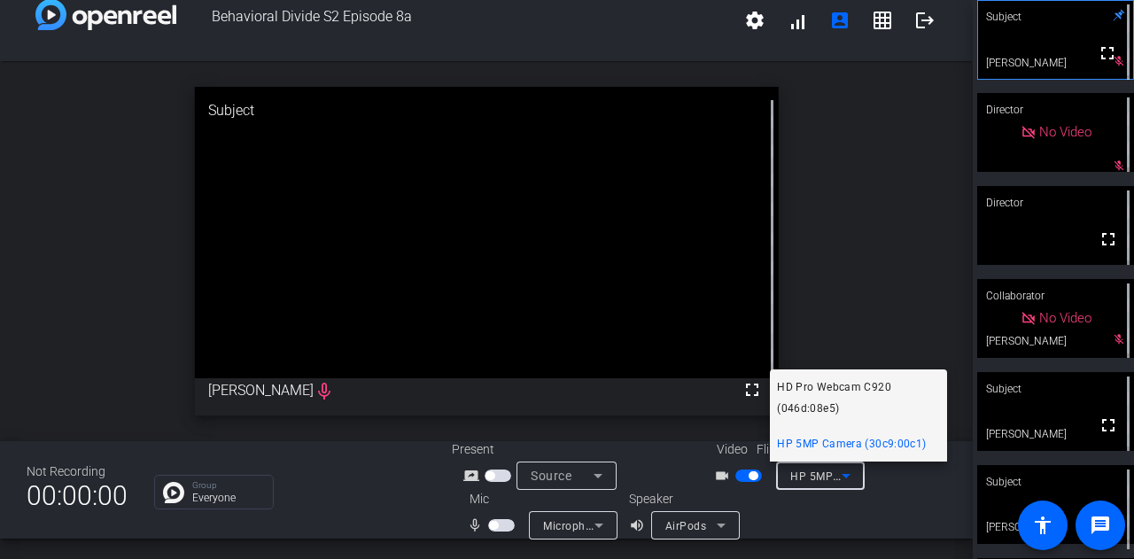
click at [837, 390] on span "HD Pro Webcam C920 (046d:08e5)" at bounding box center [858, 397] width 163 height 43
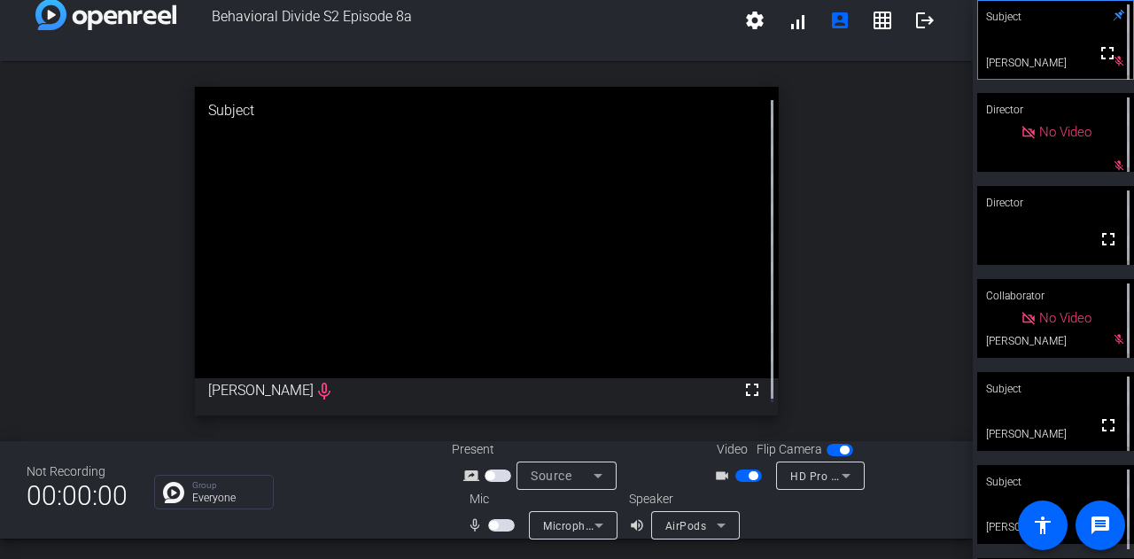
click at [849, 352] on div "open_in_new Subject fullscreen [PERSON_NAME] mic_none" at bounding box center [486, 251] width 973 height 380
click at [829, 341] on div "open_in_new Subject fullscreen [PERSON_NAME] mic_none" at bounding box center [486, 251] width 973 height 380
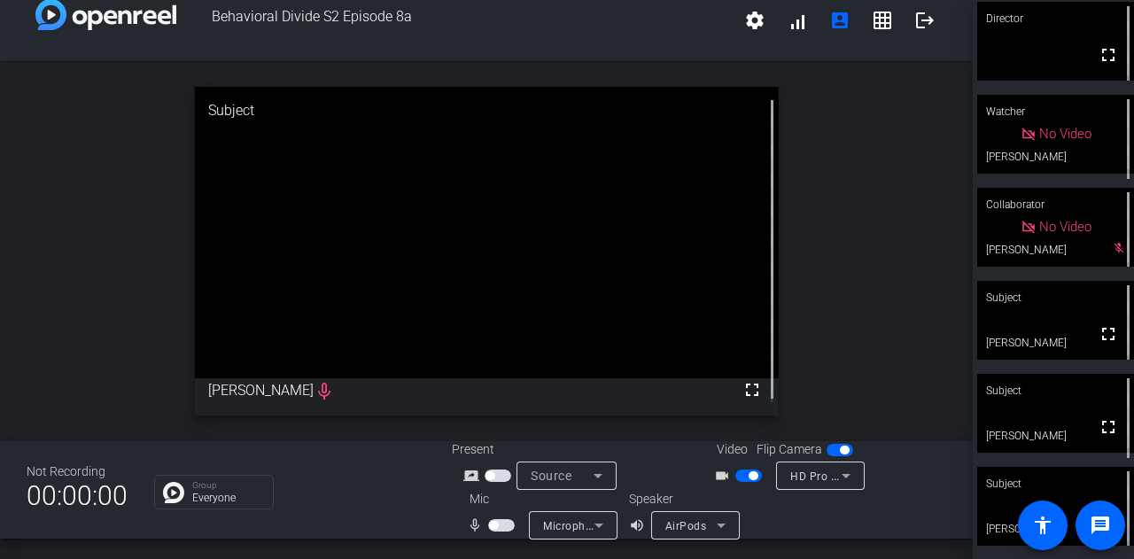
scroll to position [0, 0]
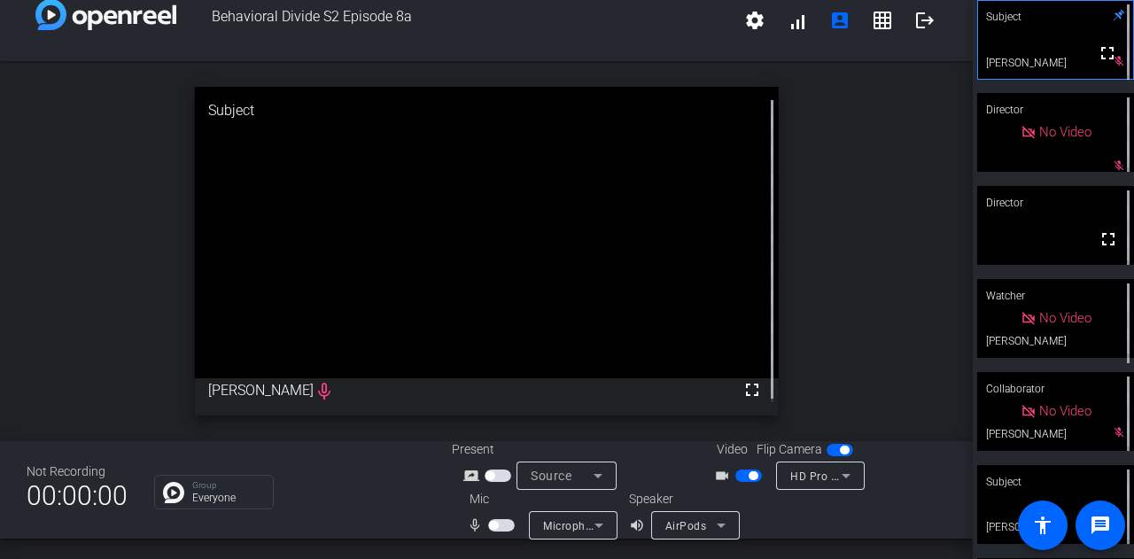
click at [882, 201] on div "open_in_new Subject fullscreen [PERSON_NAME] mic_none" at bounding box center [486, 251] width 973 height 380
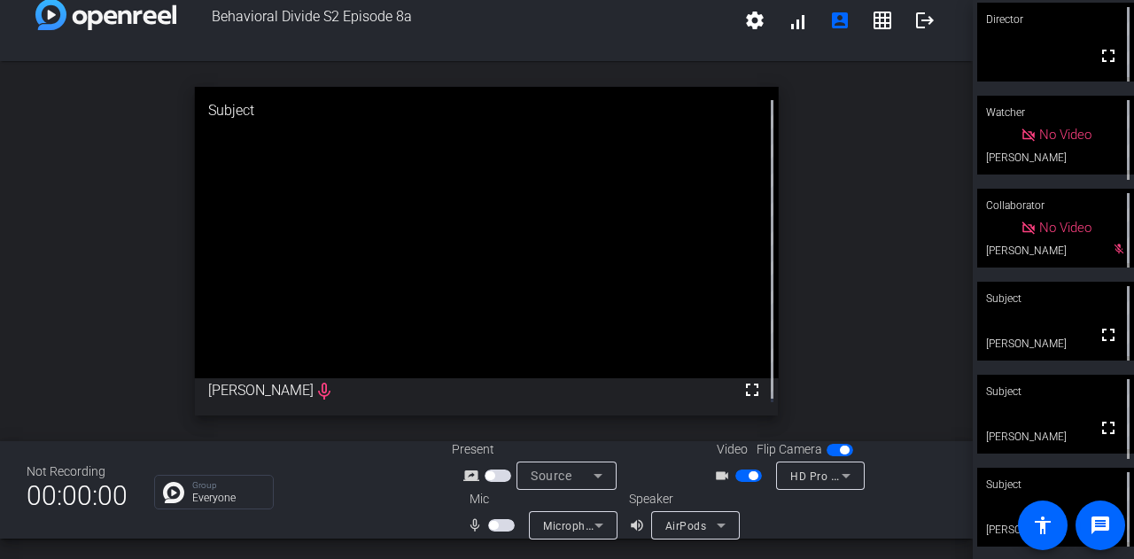
scroll to position [184, 0]
click at [502, 523] on span "button" at bounding box center [501, 525] width 27 height 12
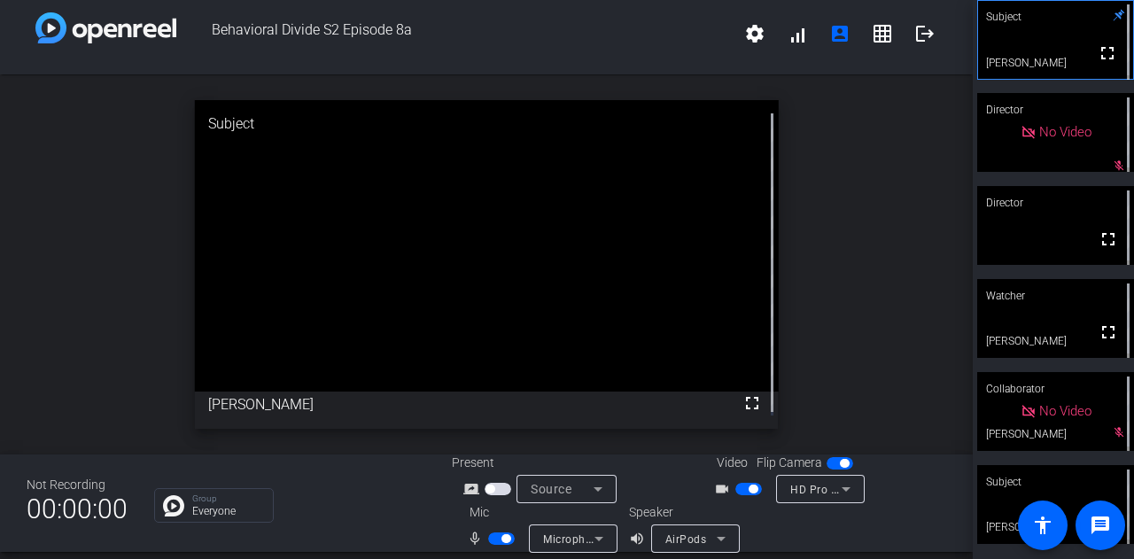
scroll to position [0, 0]
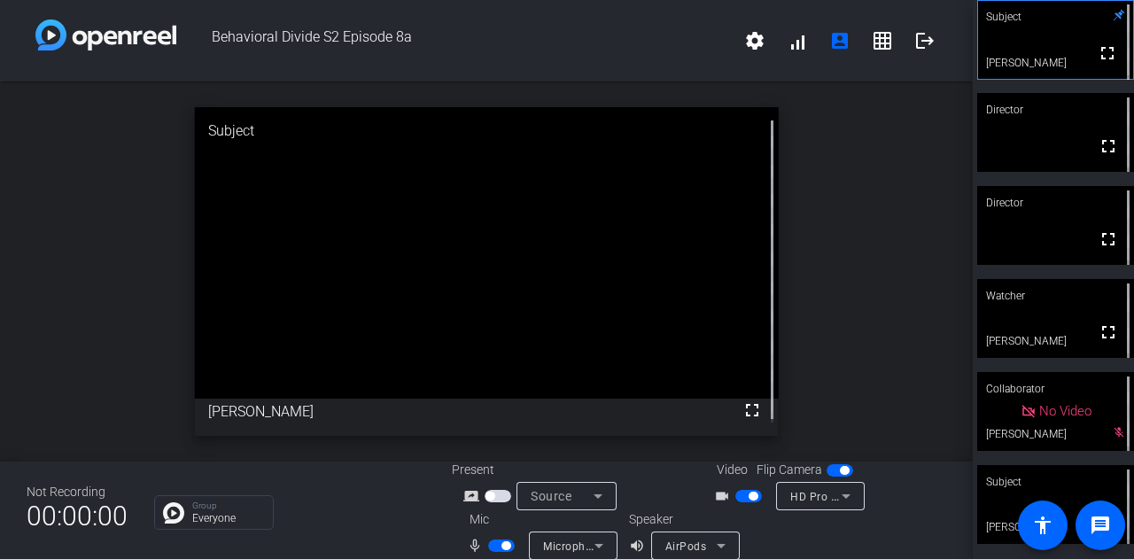
click at [501, 548] on span "button" at bounding box center [505, 545] width 9 height 9
click at [498, 548] on span "button" at bounding box center [501, 545] width 27 height 12
click at [748, 493] on span "button" at bounding box center [752, 496] width 9 height 9
click at [746, 499] on span "button" at bounding box center [748, 496] width 27 height 12
click at [894, 162] on div "open_in_new Subject fullscreen [PERSON_NAME]" at bounding box center [486, 271] width 973 height 380
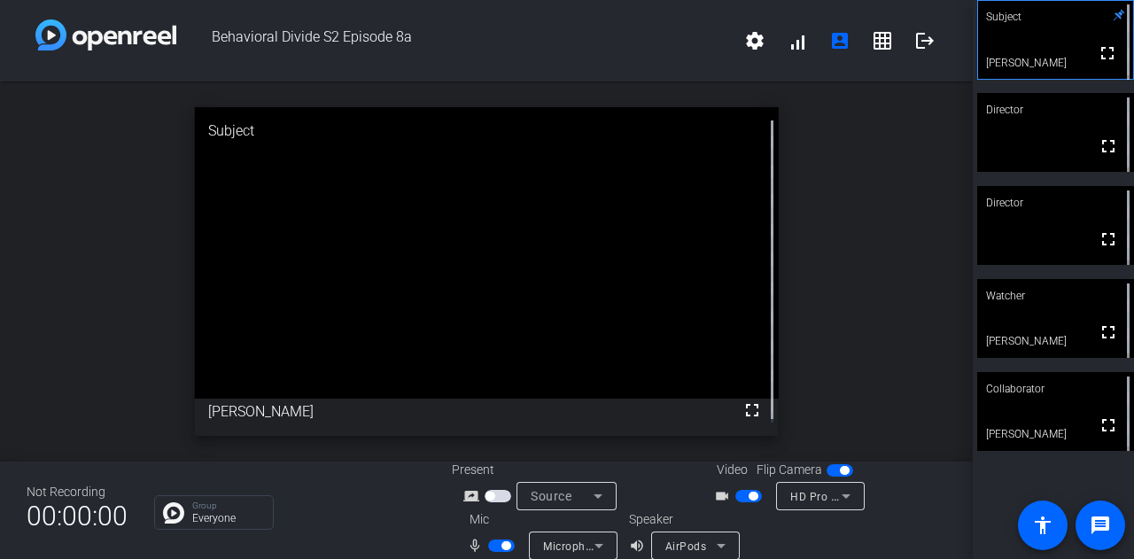
click at [748, 497] on span "button" at bounding box center [752, 496] width 9 height 9
click at [815, 167] on div "open_in_new Subject fullscreen [PERSON_NAME]" at bounding box center [486, 271] width 973 height 380
click at [854, 185] on div "open_in_new Subject fullscreen [PERSON_NAME]" at bounding box center [486, 271] width 973 height 380
click at [947, 269] on div "open_in_new Subject fullscreen [PERSON_NAME]" at bounding box center [486, 271] width 973 height 380
click at [867, 169] on div "open_in_new Subject fullscreen [PERSON_NAME]" at bounding box center [486, 271] width 973 height 380
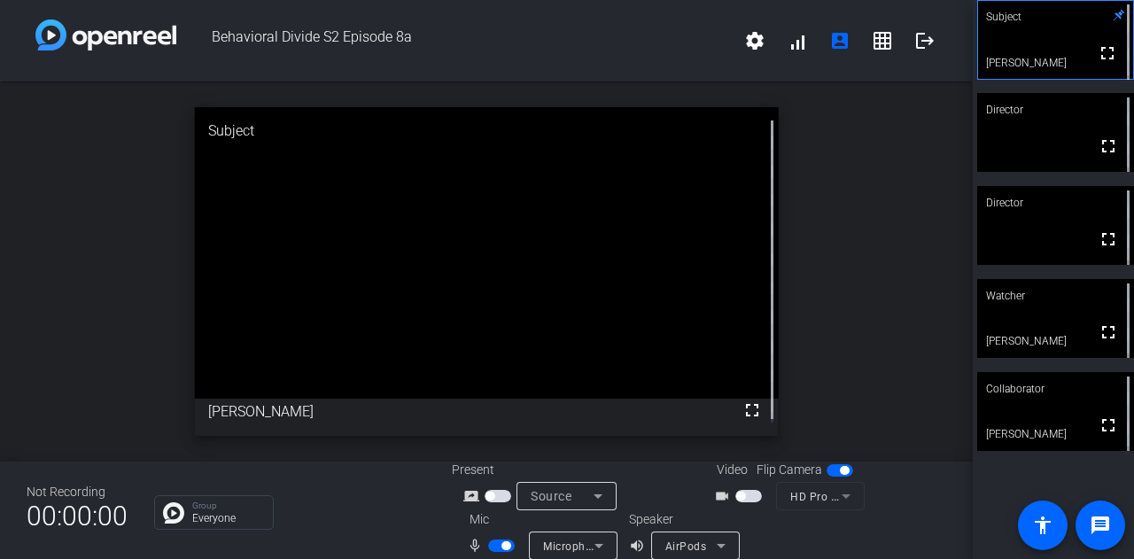
click at [834, 185] on div "open_in_new Subject fullscreen [PERSON_NAME]" at bounding box center [486, 271] width 973 height 380
click at [841, 167] on div "open_in_new Subject fullscreen [PERSON_NAME]" at bounding box center [486, 271] width 973 height 380
click at [842, 154] on div "open_in_new Subject fullscreen [PERSON_NAME]" at bounding box center [486, 271] width 973 height 380
